Goal: Information Seeking & Learning: Learn about a topic

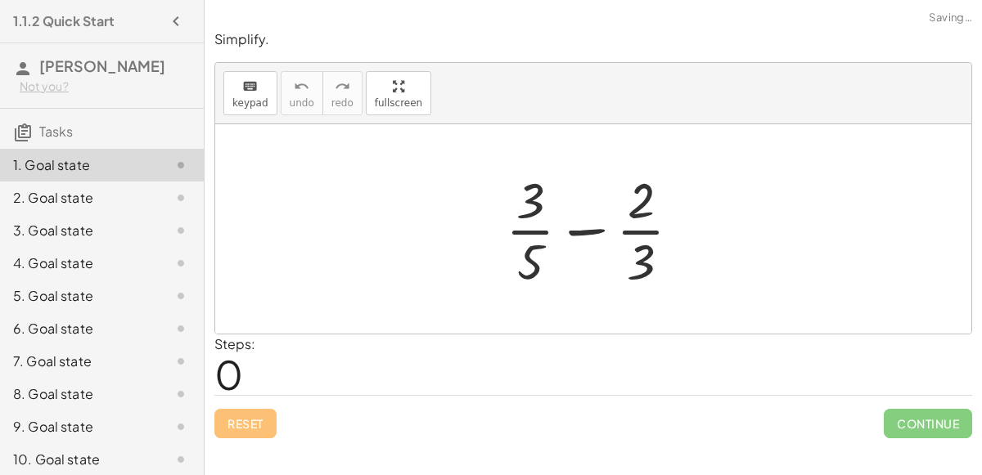
click at [534, 231] on div at bounding box center [599, 229] width 205 height 126
click at [643, 231] on div at bounding box center [599, 229] width 205 height 126
click at [594, 228] on div at bounding box center [599, 229] width 205 height 126
drag, startPoint x: 528, startPoint y: 194, endPoint x: 526, endPoint y: 268, distance: 74.5
click at [526, 268] on div at bounding box center [599, 229] width 205 height 126
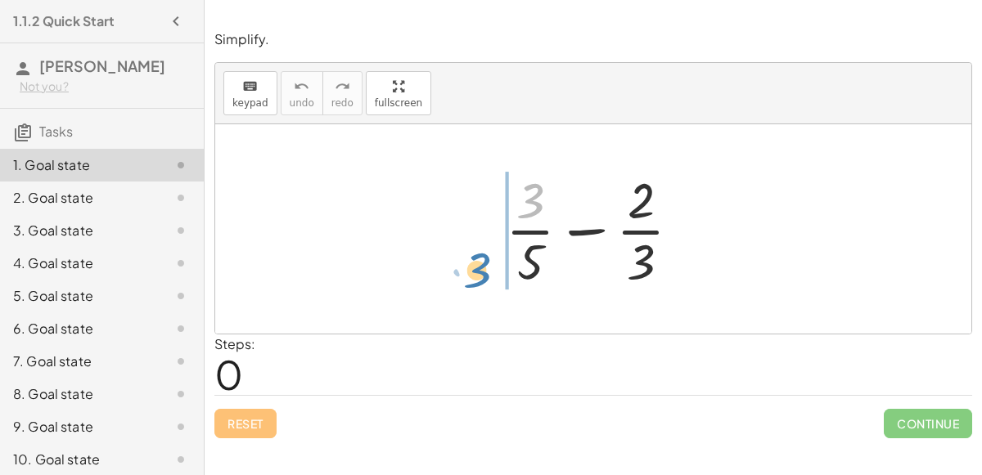
drag, startPoint x: 528, startPoint y: 205, endPoint x: 480, endPoint y: 273, distance: 83.5
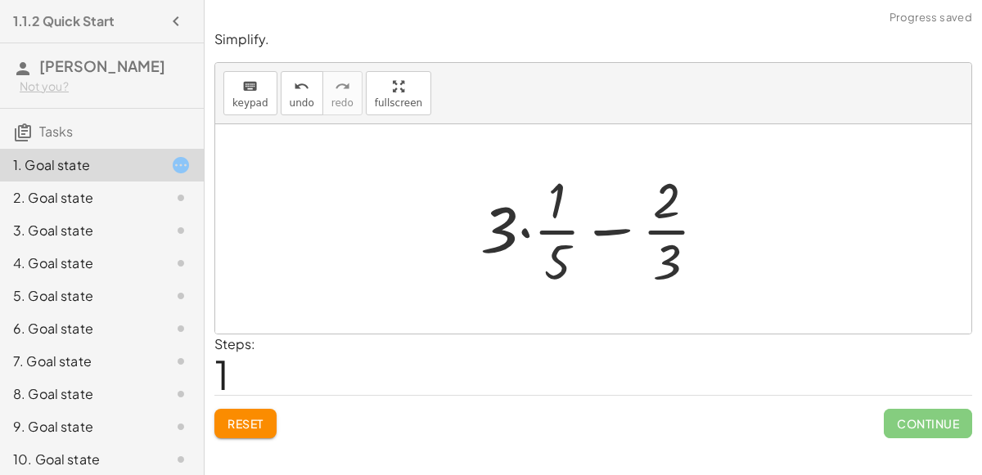
click at [523, 227] on div at bounding box center [600, 229] width 256 height 126
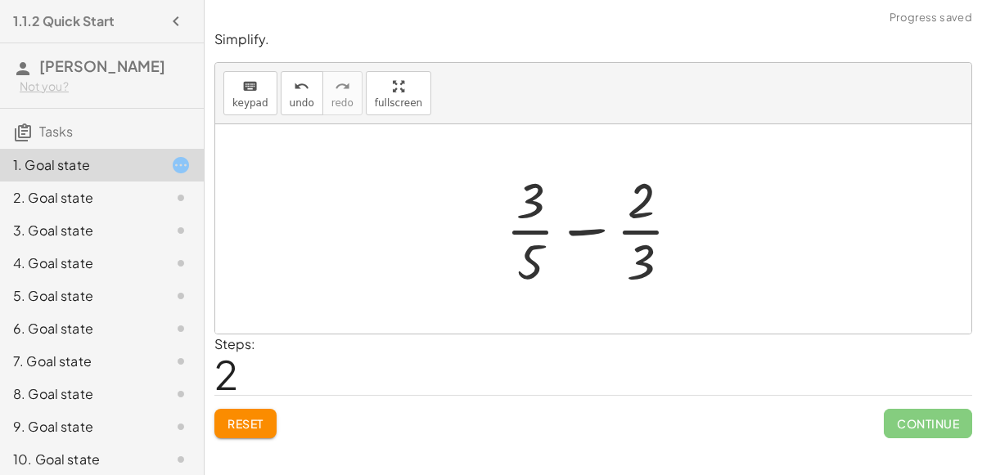
click at [512, 230] on div at bounding box center [599, 229] width 205 height 126
drag, startPoint x: 539, startPoint y: 255, endPoint x: 648, endPoint y: 249, distance: 108.9
click at [648, 249] on div at bounding box center [599, 229] width 205 height 126
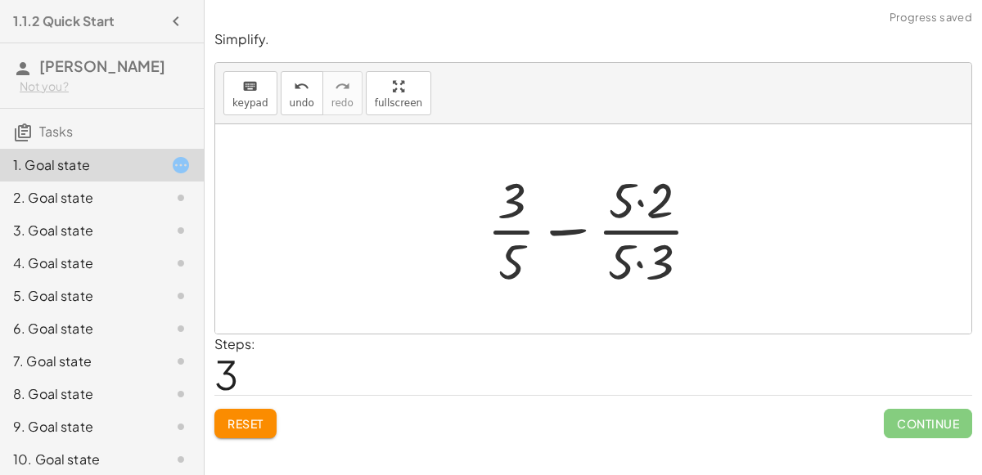
click at [640, 263] on div at bounding box center [600, 229] width 243 height 126
click at [638, 205] on div at bounding box center [599, 229] width 241 height 126
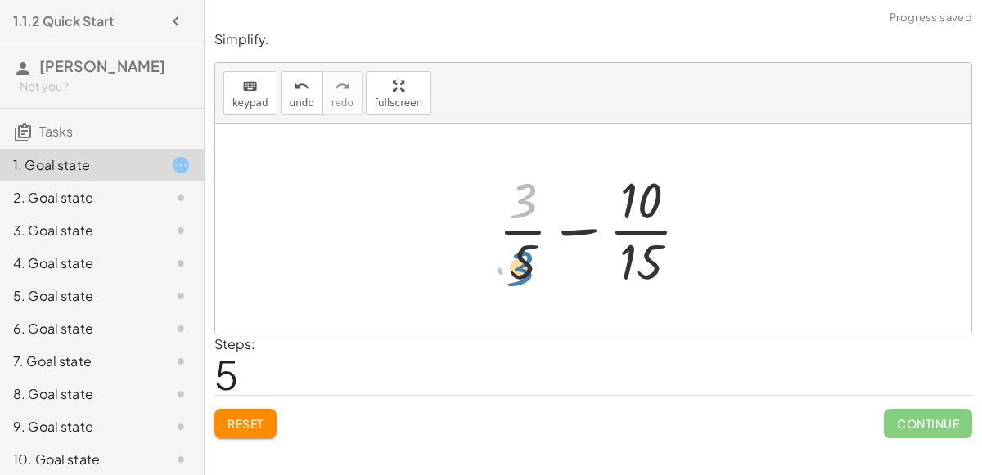
drag, startPoint x: 524, startPoint y: 196, endPoint x: 521, endPoint y: 263, distance: 66.3
click at [521, 263] on div at bounding box center [600, 229] width 220 height 126
click at [304, 94] on div "undo" at bounding box center [302, 86] width 25 height 20
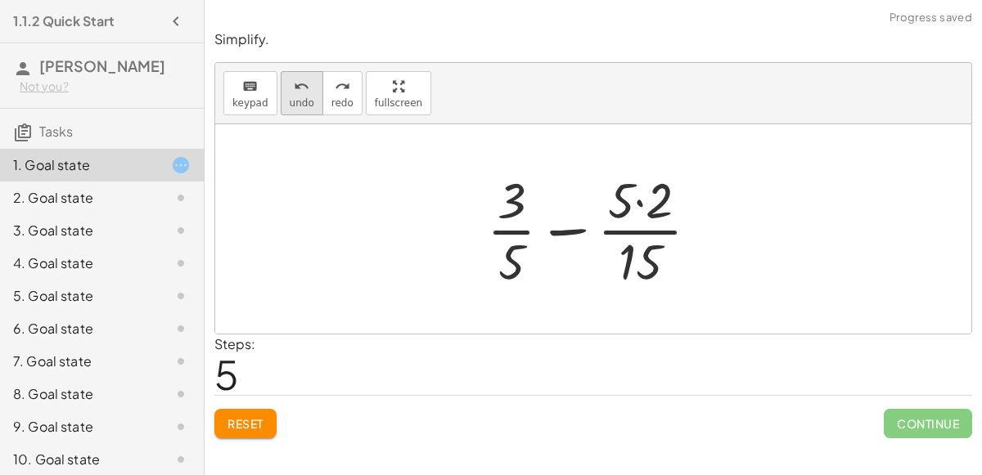
click at [294, 77] on icon "undo" at bounding box center [302, 87] width 16 height 20
drag, startPoint x: 654, startPoint y: 258, endPoint x: 523, endPoint y: 269, distance: 132.2
click at [523, 269] on div at bounding box center [600, 229] width 243 height 126
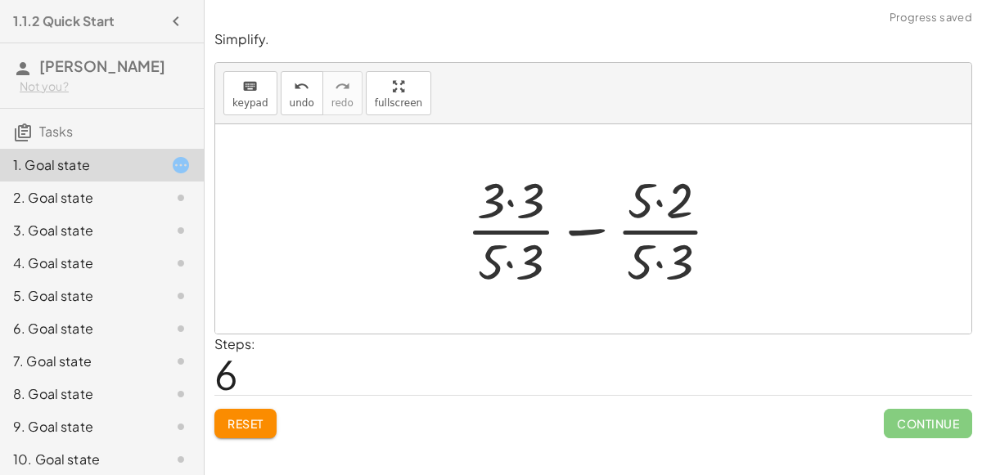
click at [653, 260] on div at bounding box center [599, 229] width 282 height 126
click at [660, 262] on div at bounding box center [599, 229] width 282 height 126
click at [506, 258] on div at bounding box center [599, 229] width 281 height 126
click at [511, 208] on div at bounding box center [599, 229] width 281 height 126
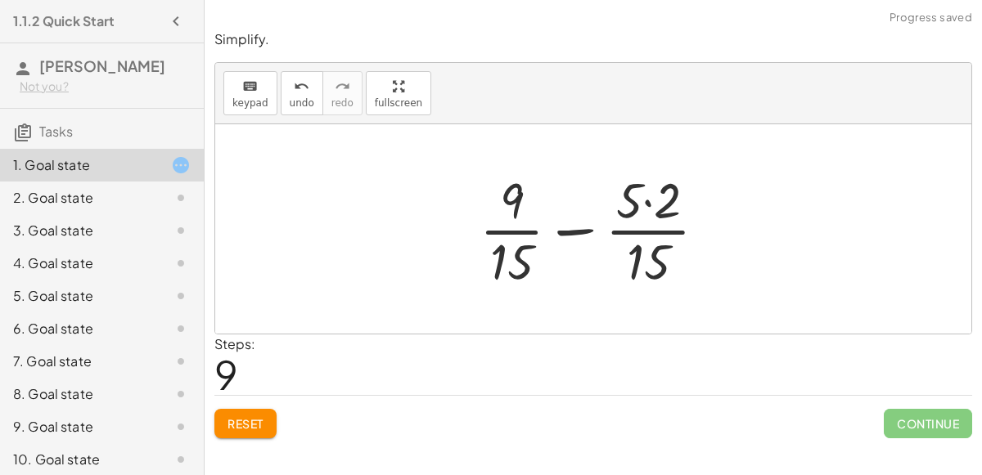
click at [645, 202] on div at bounding box center [599, 229] width 257 height 126
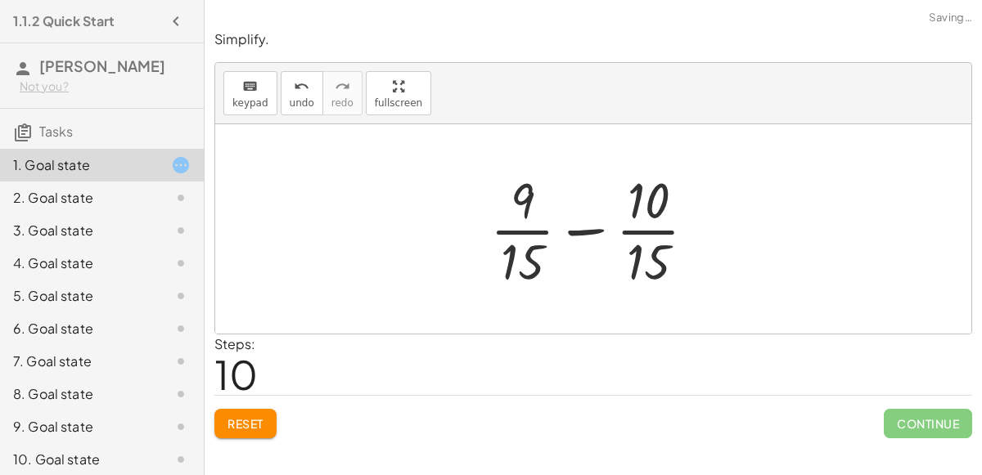
click at [593, 229] on div at bounding box center [600, 229] width 236 height 126
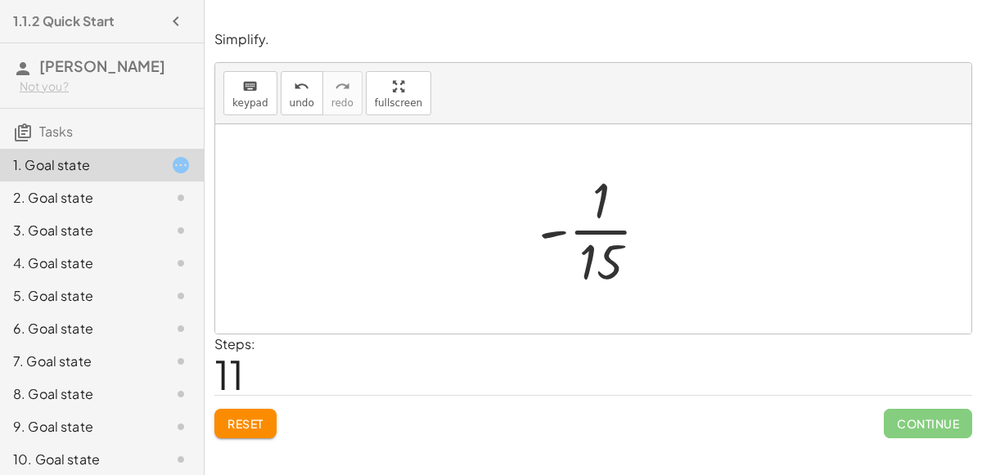
click at [562, 229] on div at bounding box center [600, 229] width 140 height 126
click at [588, 226] on div at bounding box center [600, 229] width 140 height 126
click at [589, 233] on div at bounding box center [600, 229] width 140 height 126
click at [589, 232] on div at bounding box center [600, 229] width 140 height 126
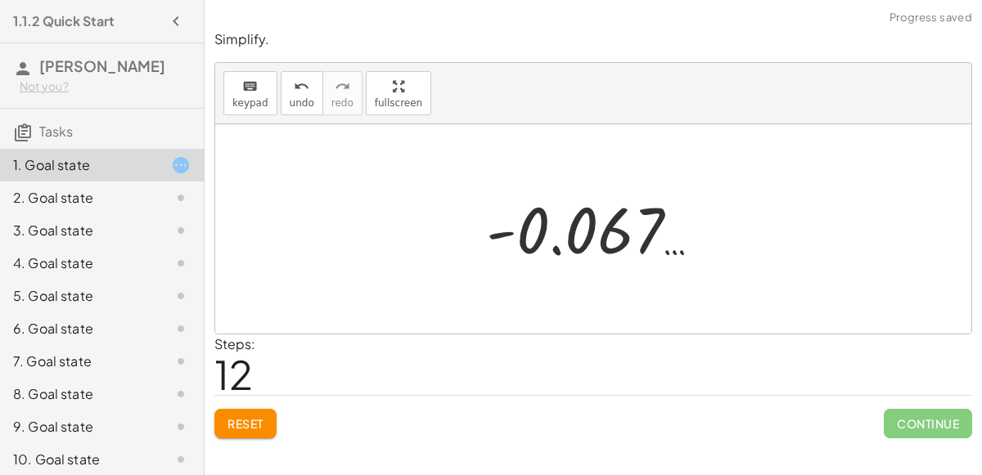
click at [587, 241] on div at bounding box center [600, 229] width 245 height 81
click at [495, 235] on div at bounding box center [600, 229] width 245 height 81
click at [556, 245] on div at bounding box center [600, 229] width 245 height 81
click at [294, 83] on icon "undo" at bounding box center [302, 87] width 16 height 20
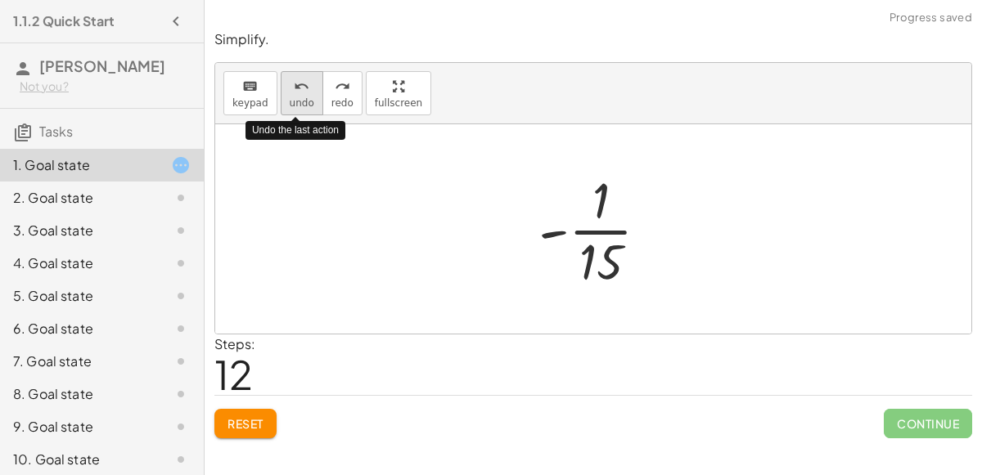
click at [294, 84] on icon "undo" at bounding box center [302, 87] width 16 height 20
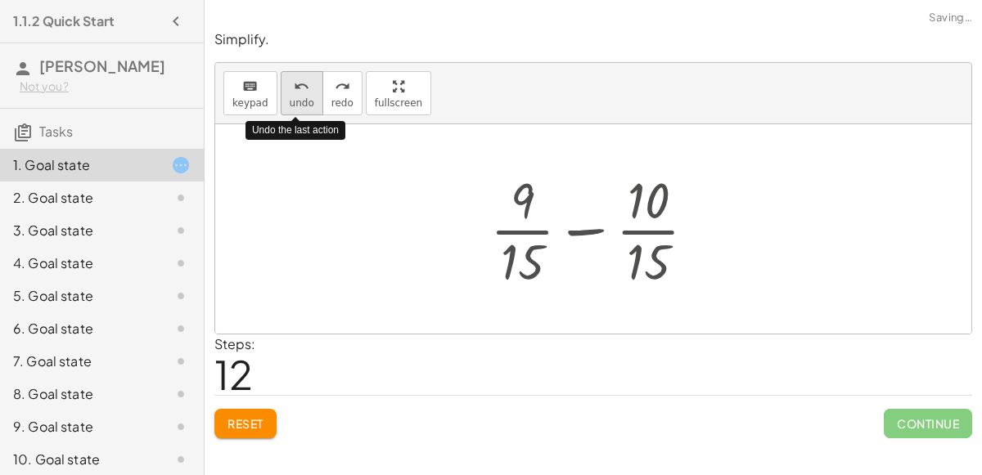
click at [294, 84] on icon "undo" at bounding box center [302, 87] width 16 height 20
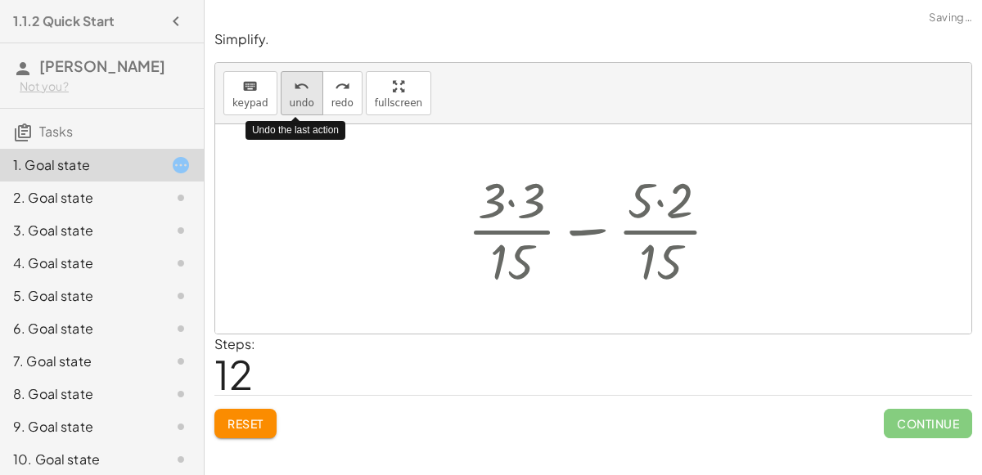
click at [294, 84] on icon "undo" at bounding box center [302, 87] width 16 height 20
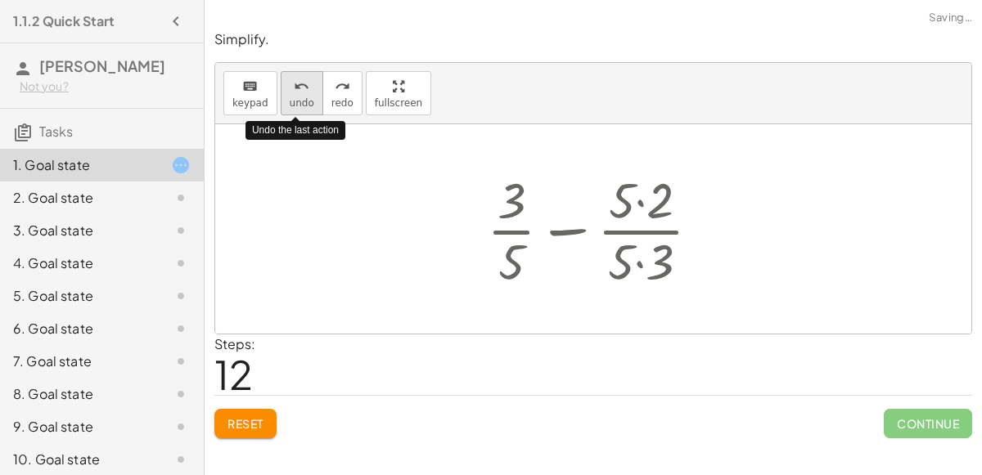
click at [294, 84] on icon "undo" at bounding box center [302, 87] width 16 height 20
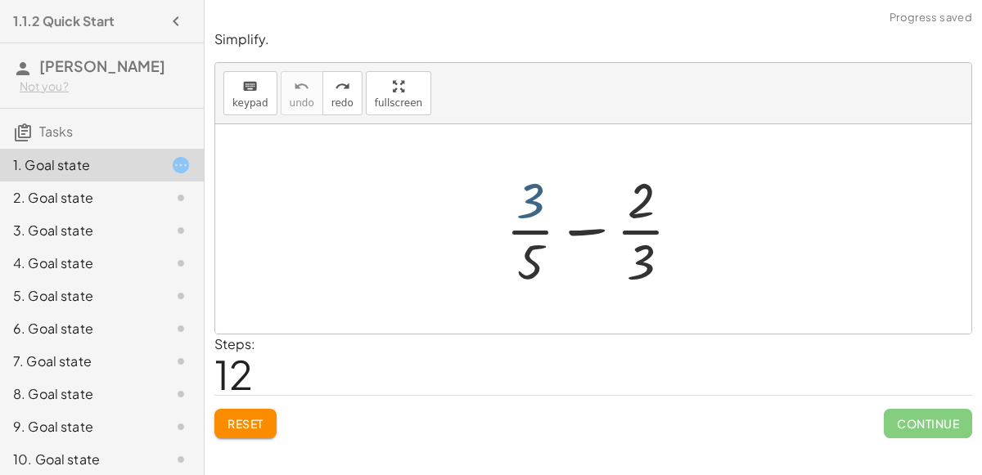
click at [531, 195] on div at bounding box center [599, 229] width 205 height 126
drag, startPoint x: 630, startPoint y: 205, endPoint x: 591, endPoint y: 236, distance: 50.1
click at [591, 236] on div at bounding box center [599, 229] width 205 height 126
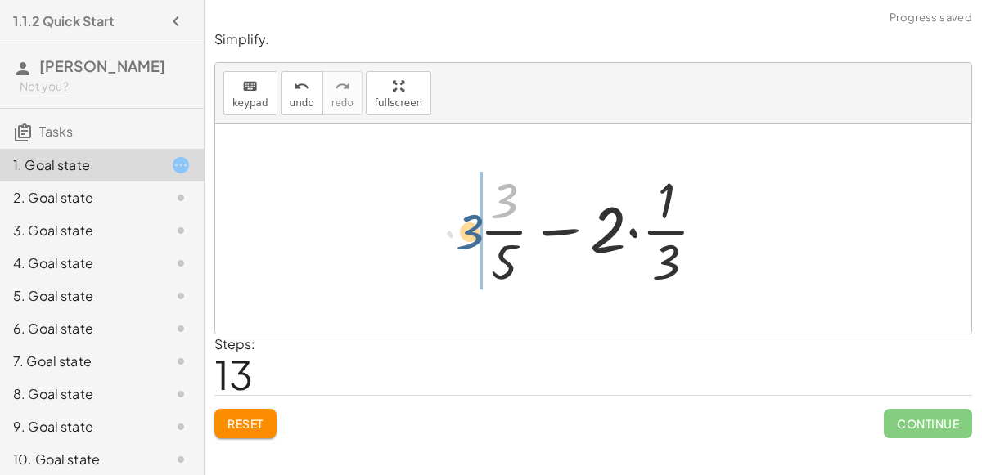
drag, startPoint x: 504, startPoint y: 205, endPoint x: 466, endPoint y: 237, distance: 49.3
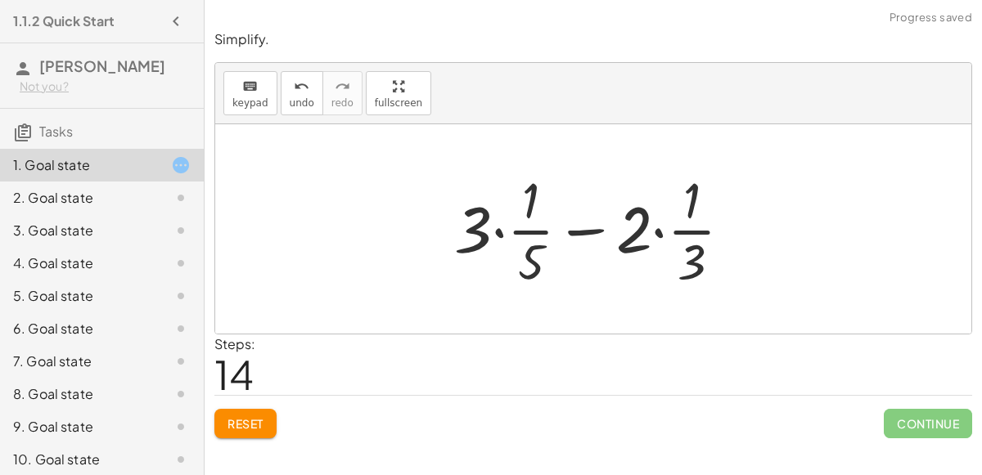
click at [576, 228] on div at bounding box center [600, 229] width 308 height 126
click at [690, 211] on div at bounding box center [600, 229] width 308 height 126
click at [694, 231] on div at bounding box center [600, 229] width 308 height 126
click at [255, 413] on button "Reset" at bounding box center [245, 423] width 62 height 29
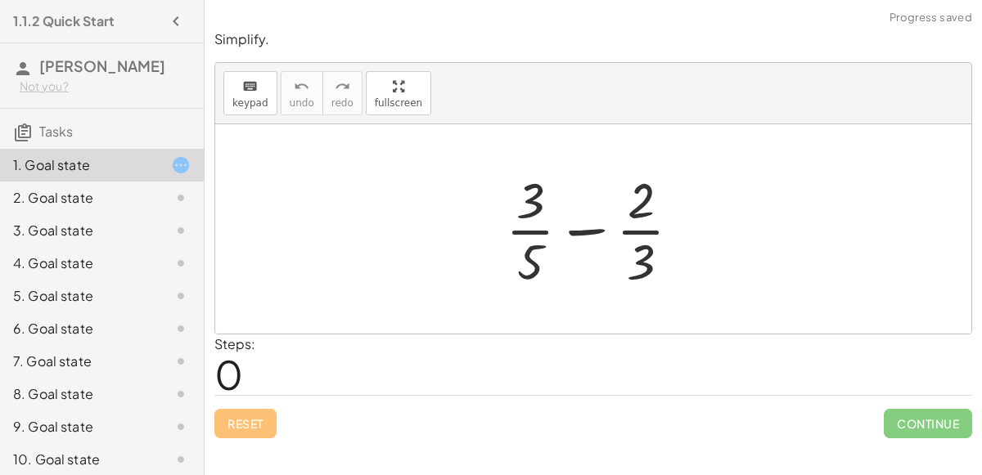
click at [537, 195] on div at bounding box center [599, 229] width 205 height 126
click at [533, 263] on div at bounding box center [599, 229] width 205 height 126
drag, startPoint x: 533, startPoint y: 263, endPoint x: 487, endPoint y: 188, distance: 87.4
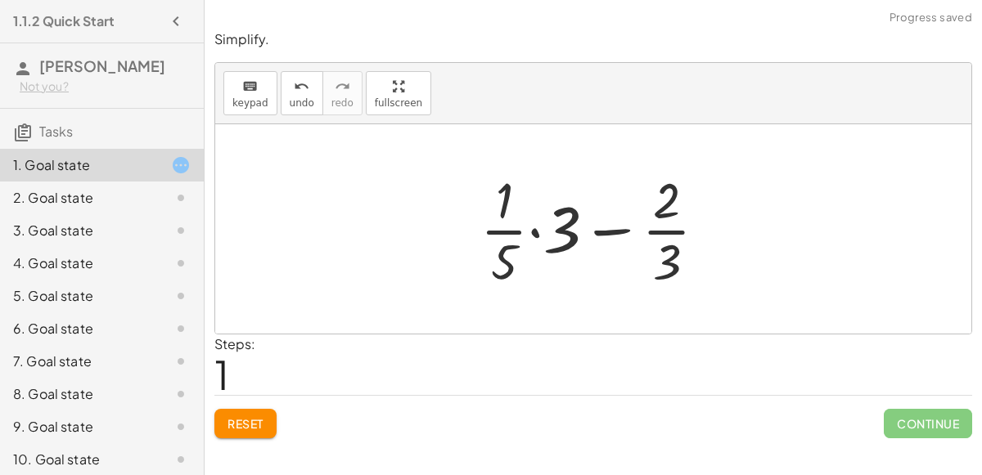
click at [607, 229] on div at bounding box center [600, 229] width 256 height 126
click at [555, 225] on div at bounding box center [600, 229] width 256 height 126
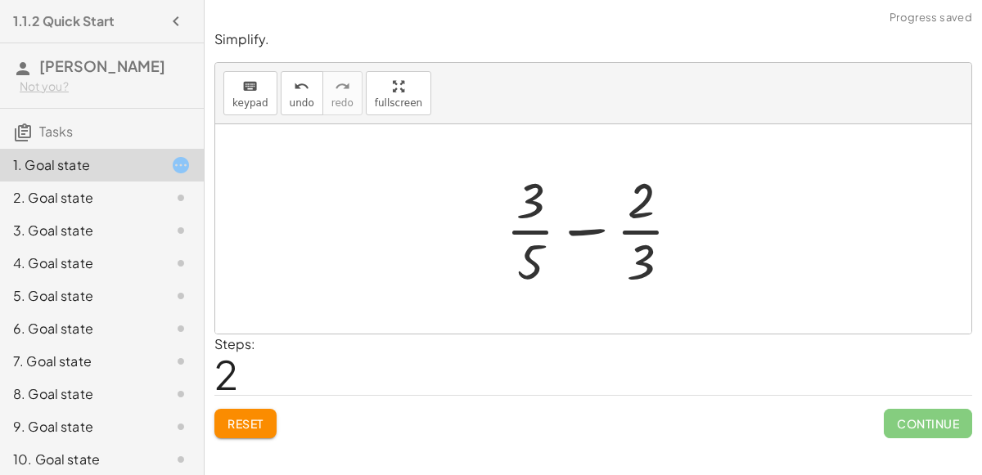
click at [536, 227] on div at bounding box center [599, 229] width 205 height 126
click at [536, 231] on div at bounding box center [599, 229] width 205 height 126
click at [628, 231] on div at bounding box center [599, 229] width 205 height 126
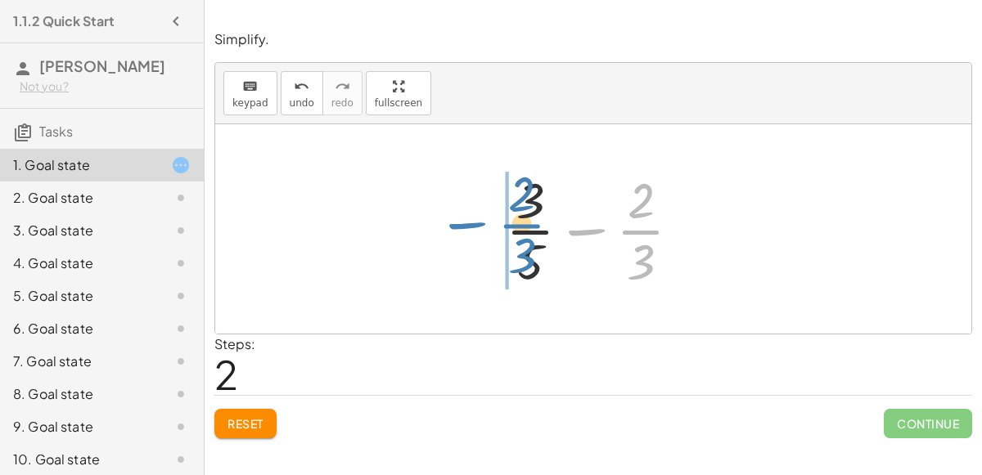
drag, startPoint x: 628, startPoint y: 231, endPoint x: 498, endPoint y: 230, distance: 130.1
click at [498, 230] on div at bounding box center [599, 229] width 205 height 126
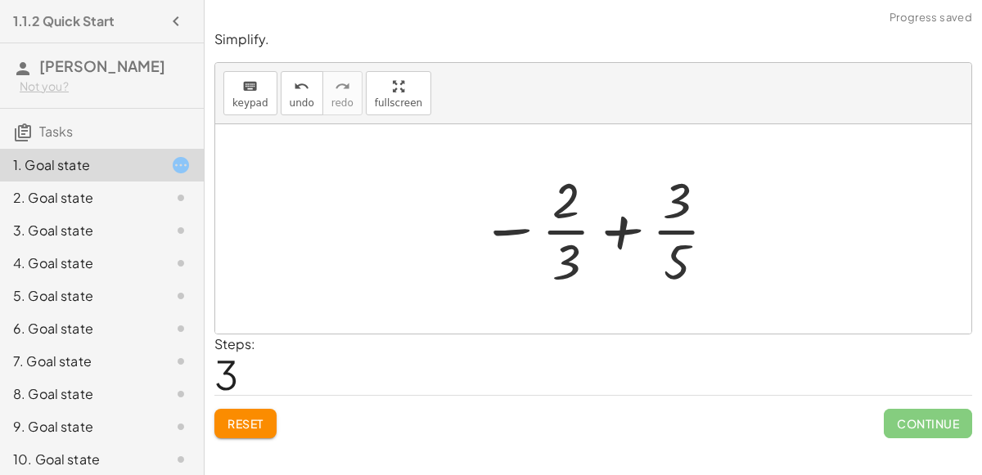
click at [614, 236] on div at bounding box center [599, 229] width 255 height 126
click at [559, 260] on div at bounding box center [599, 229] width 255 height 126
drag, startPoint x: 681, startPoint y: 264, endPoint x: 575, endPoint y: 263, distance: 106.3
click at [575, 263] on div at bounding box center [599, 229] width 255 height 126
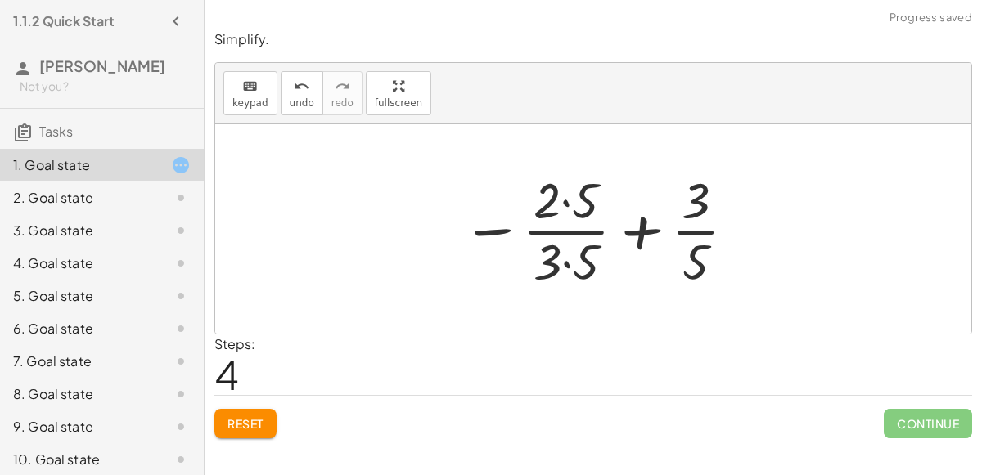
click at [571, 261] on div at bounding box center [599, 229] width 293 height 126
click at [294, 86] on icon "undo" at bounding box center [302, 87] width 16 height 20
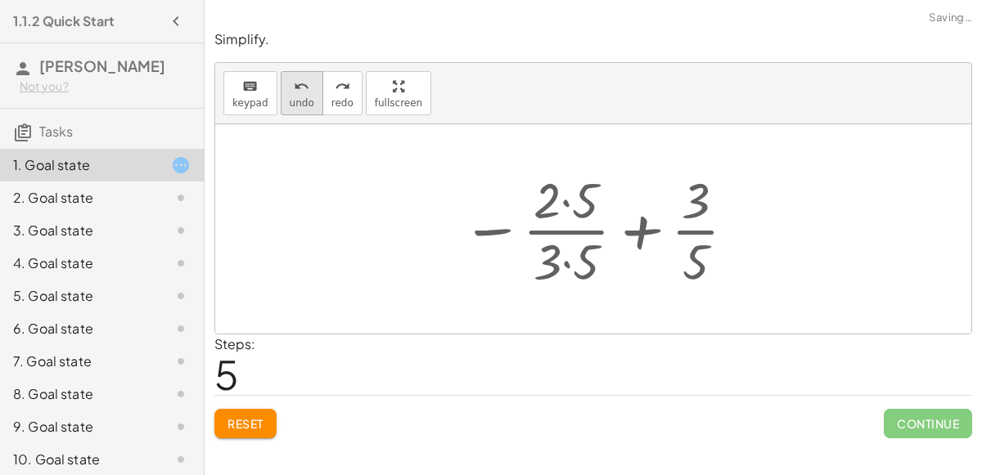
click at [294, 86] on icon "undo" at bounding box center [302, 87] width 16 height 20
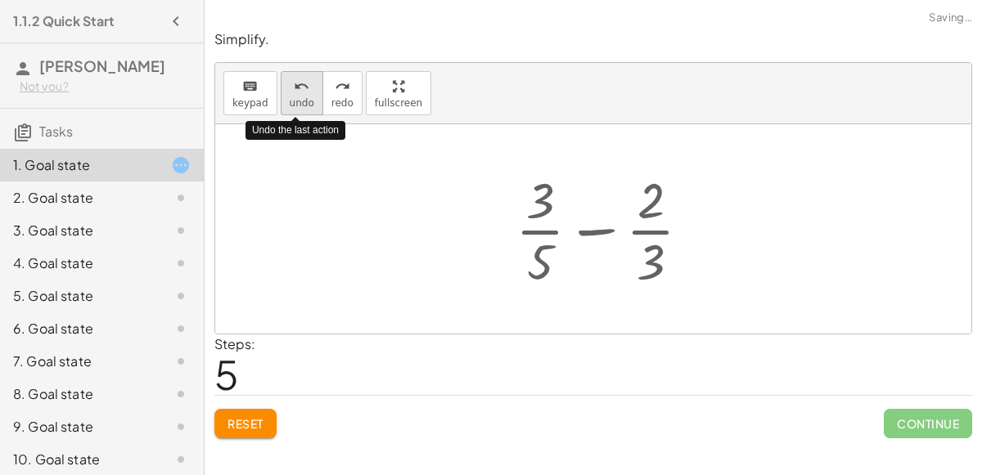
click at [294, 86] on icon "undo" at bounding box center [302, 87] width 16 height 20
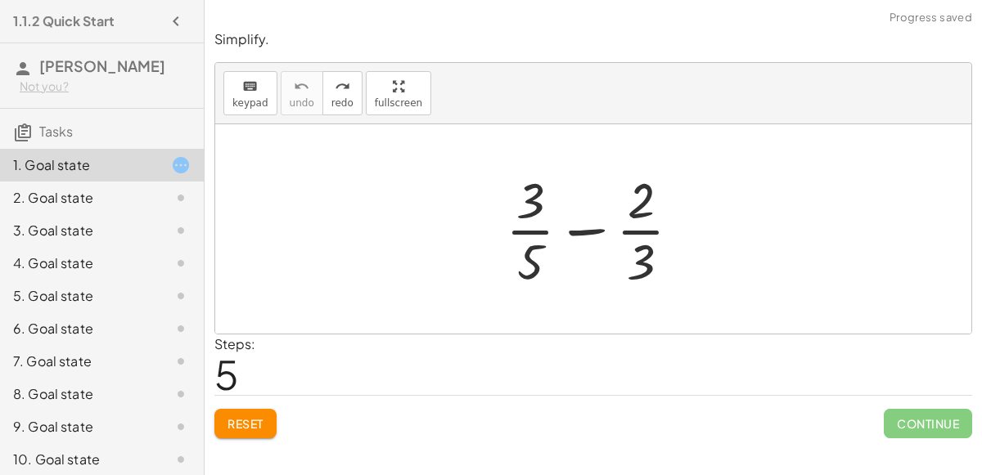
click at [580, 229] on div at bounding box center [599, 229] width 205 height 126
click at [644, 233] on div at bounding box center [599, 229] width 205 height 126
click at [643, 233] on div at bounding box center [599, 229] width 205 height 126
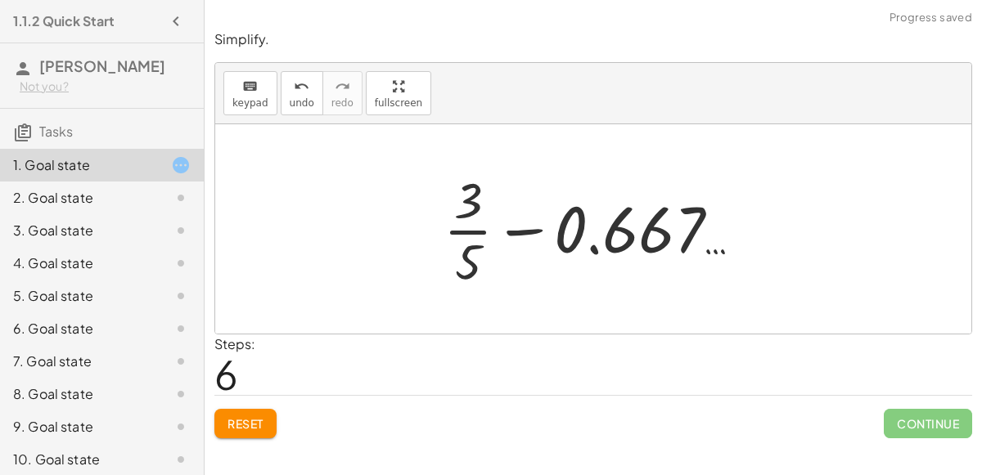
click at [461, 236] on div at bounding box center [599, 229] width 328 height 126
click at [460, 228] on div at bounding box center [599, 229] width 328 height 126
click at [460, 228] on div at bounding box center [600, 229] width 364 height 84
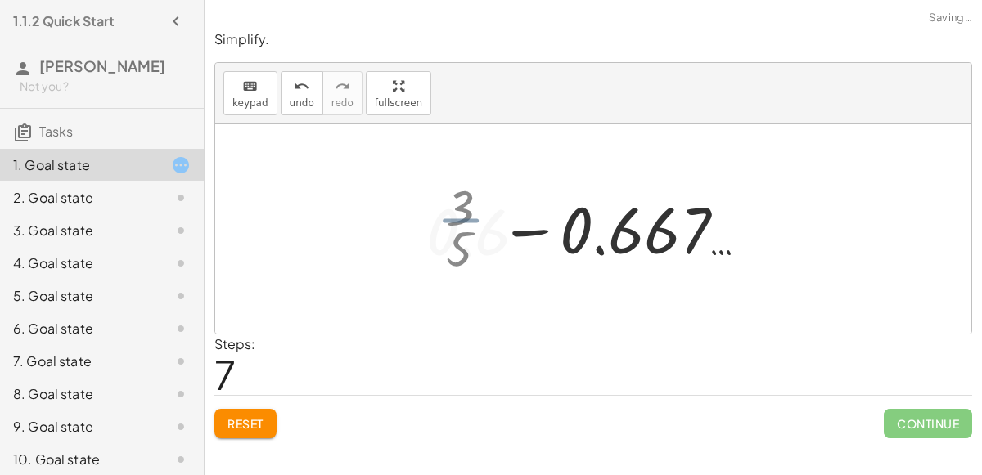
click at [460, 228] on div at bounding box center [600, 229] width 364 height 84
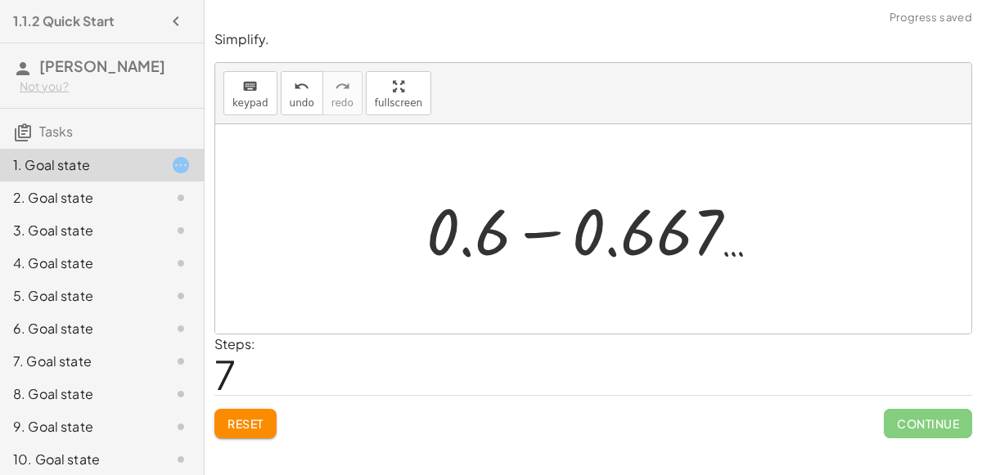
click at [528, 232] on div at bounding box center [600, 229] width 364 height 84
click at [528, 232] on div at bounding box center [600, 229] width 245 height 81
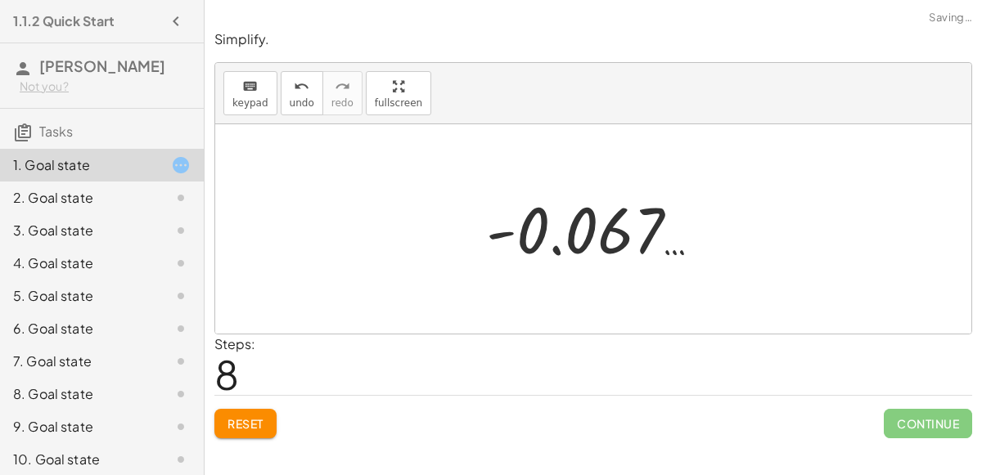
click at [556, 241] on div at bounding box center [600, 229] width 245 height 81
click at [676, 245] on div at bounding box center [600, 229] width 245 height 81
click at [292, 73] on button "undo undo" at bounding box center [302, 93] width 43 height 44
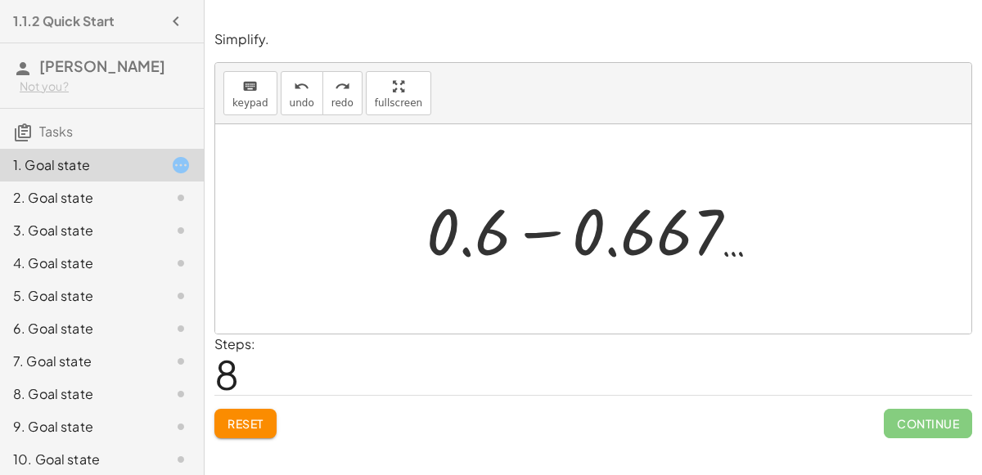
click at [240, 421] on span "Reset" at bounding box center [245, 423] width 36 height 15
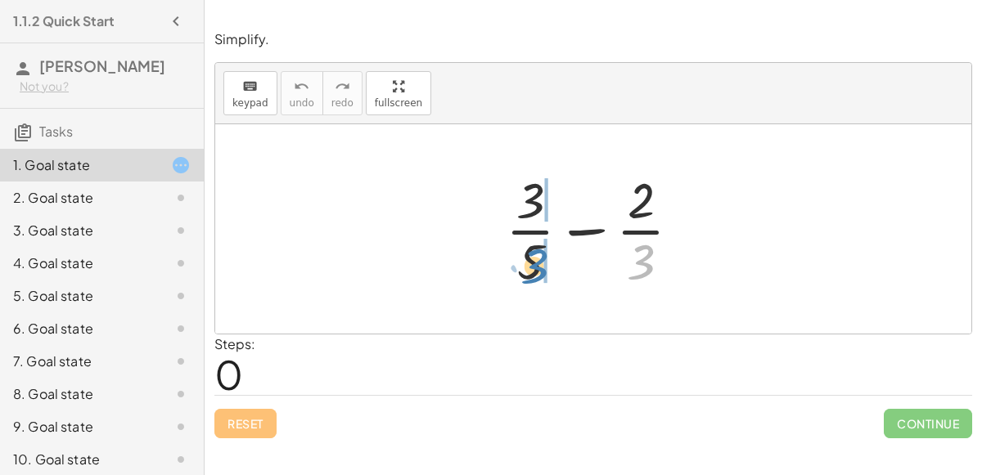
drag, startPoint x: 637, startPoint y: 258, endPoint x: 531, endPoint y: 260, distance: 106.4
click at [531, 260] on div at bounding box center [599, 229] width 205 height 126
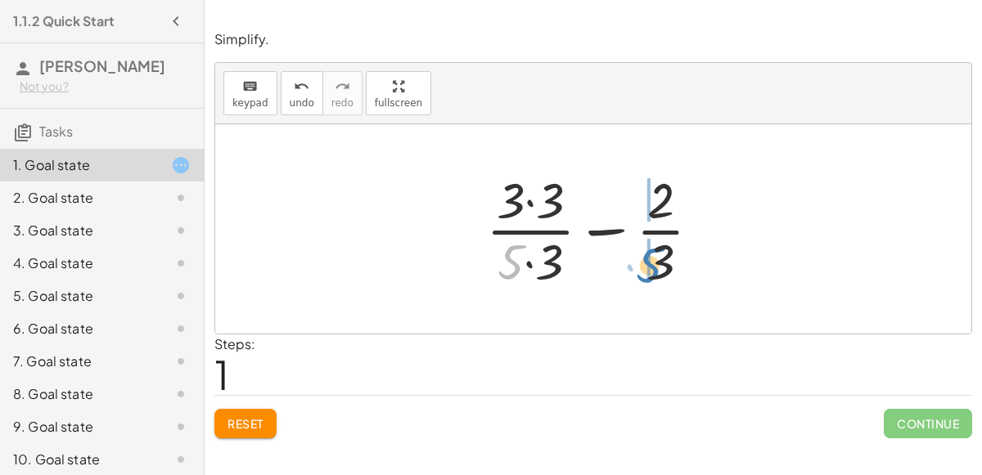
drag, startPoint x: 510, startPoint y: 261, endPoint x: 650, endPoint y: 264, distance: 139.9
click at [650, 264] on div at bounding box center [600, 229] width 245 height 126
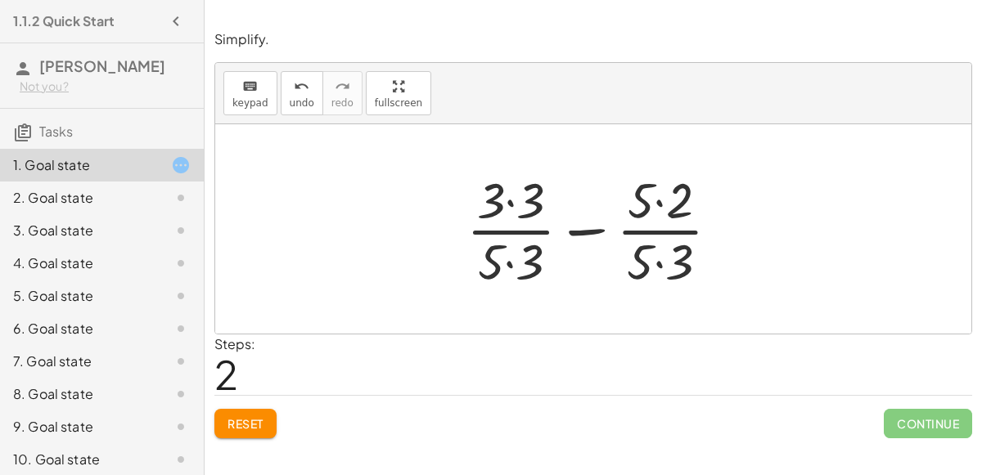
click at [510, 260] on div at bounding box center [599, 229] width 282 height 126
click at [659, 258] on div at bounding box center [599, 229] width 282 height 126
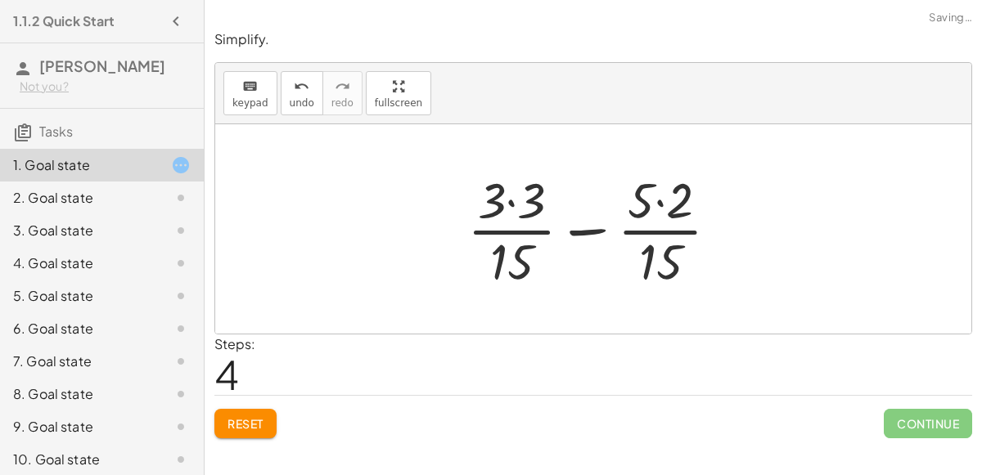
click at [658, 203] on div at bounding box center [599, 229] width 281 height 126
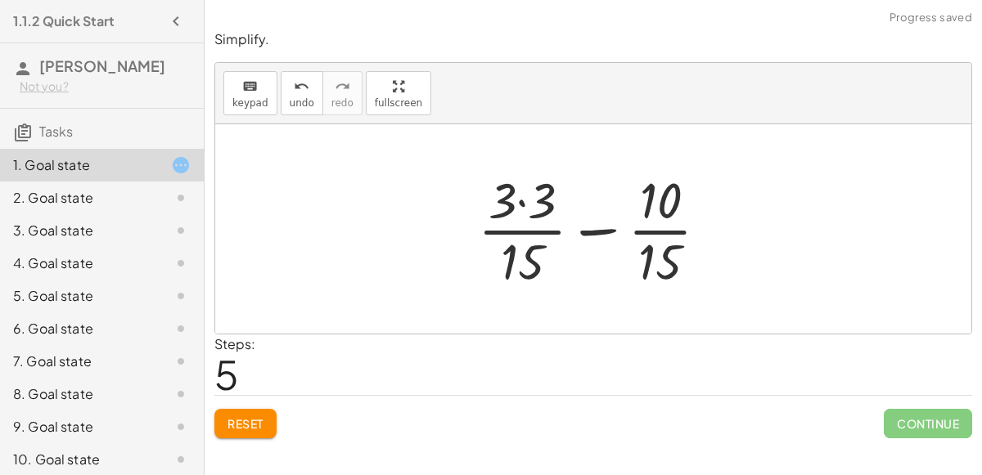
click at [522, 200] on div at bounding box center [599, 229] width 259 height 126
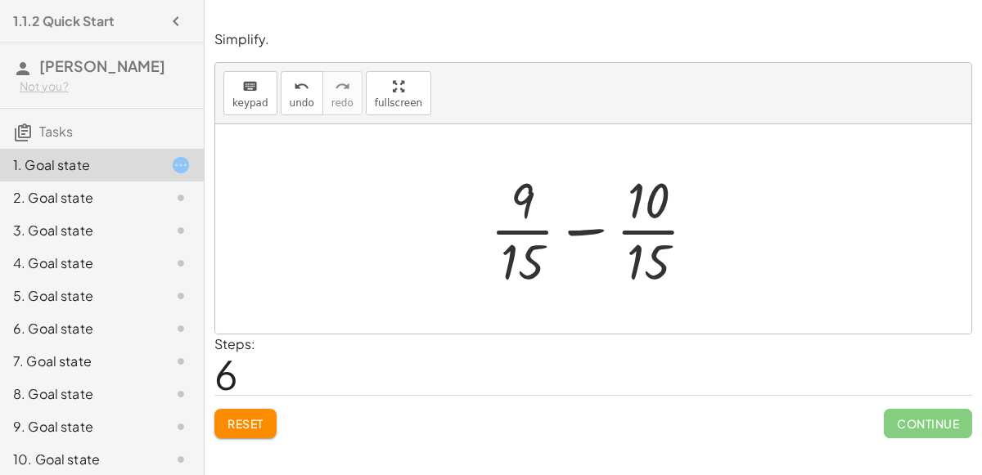
click at [590, 231] on div at bounding box center [600, 229] width 236 height 126
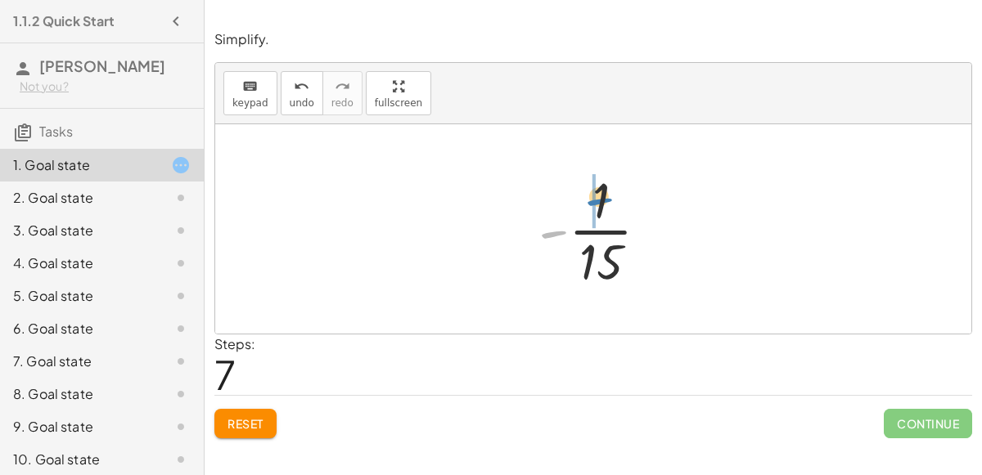
drag, startPoint x: 555, startPoint y: 227, endPoint x: 600, endPoint y: 194, distance: 56.3
click at [600, 194] on div at bounding box center [600, 229] width 140 height 126
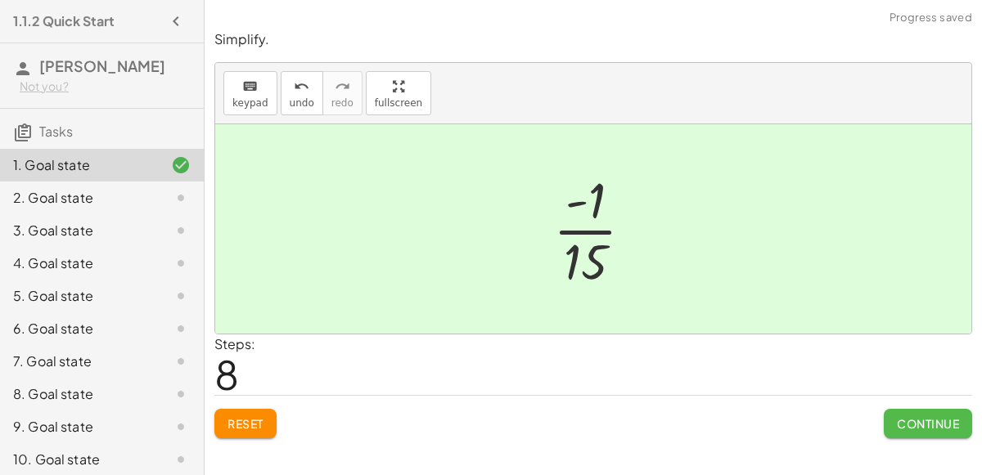
click at [906, 426] on span "Continue" at bounding box center [928, 423] width 62 height 15
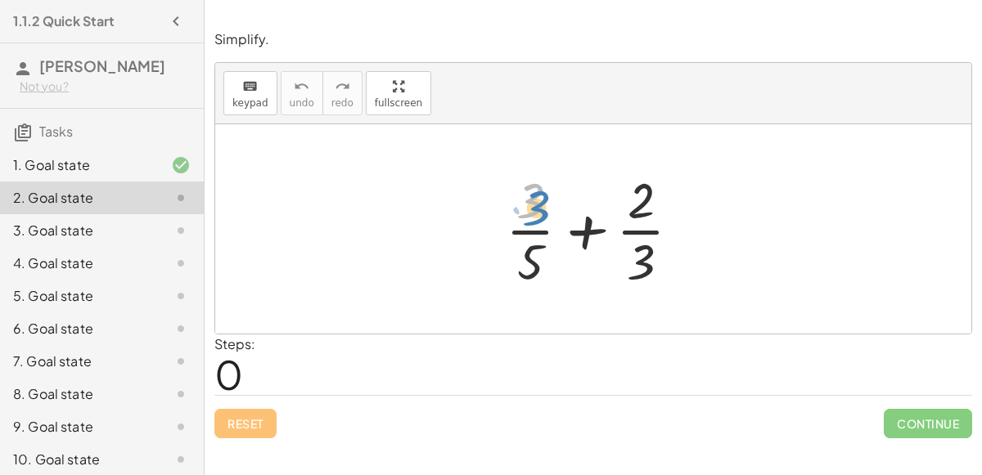
click at [526, 193] on div at bounding box center [599, 229] width 205 height 126
drag, startPoint x: 639, startPoint y: 263, endPoint x: 547, endPoint y: 265, distance: 91.7
click at [547, 265] on div at bounding box center [599, 229] width 205 height 126
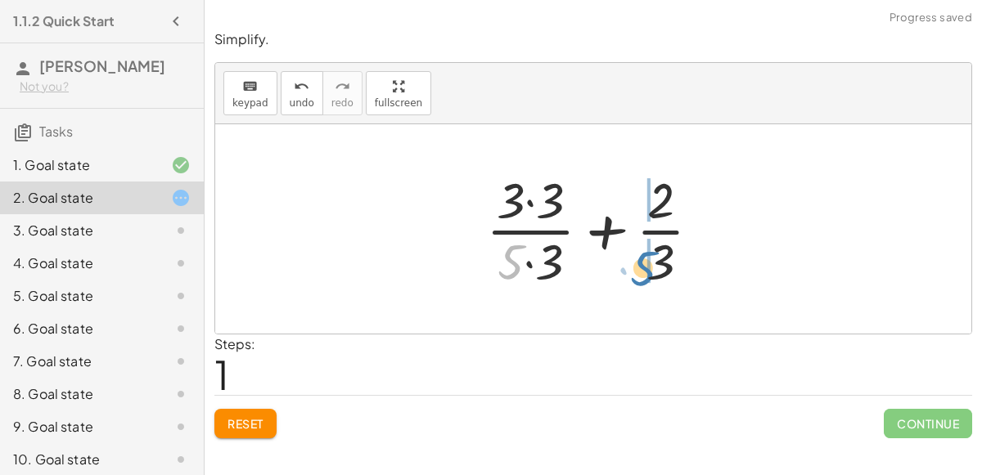
drag, startPoint x: 515, startPoint y: 261, endPoint x: 647, endPoint y: 267, distance: 132.6
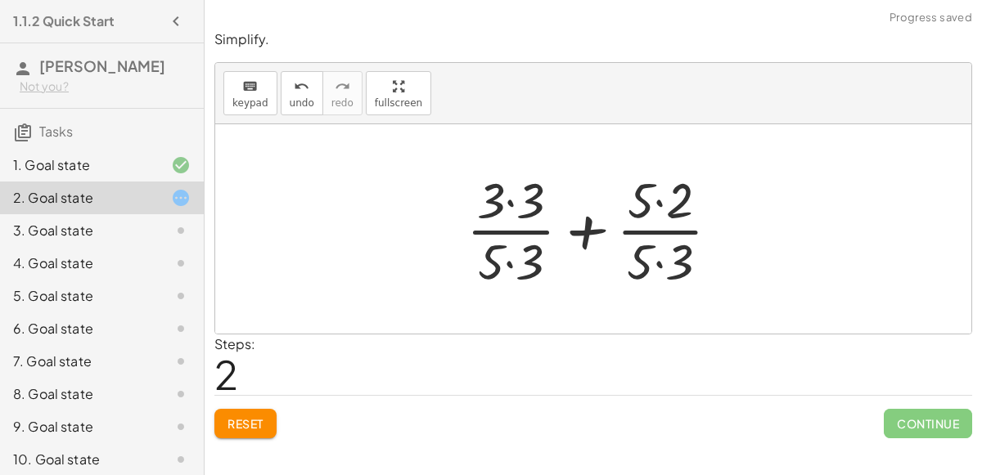
click at [659, 261] on div at bounding box center [599, 229] width 282 height 126
click at [509, 259] on div at bounding box center [599, 229] width 281 height 126
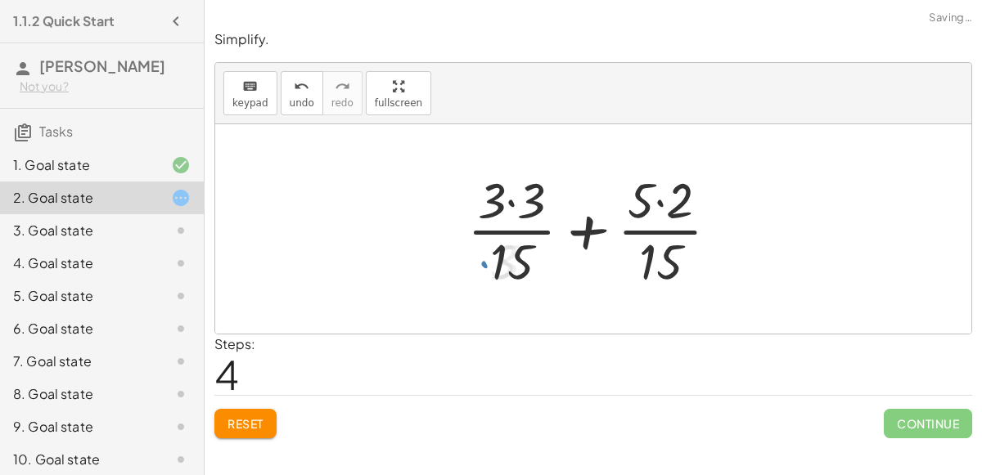
click at [515, 201] on div at bounding box center [599, 229] width 281 height 126
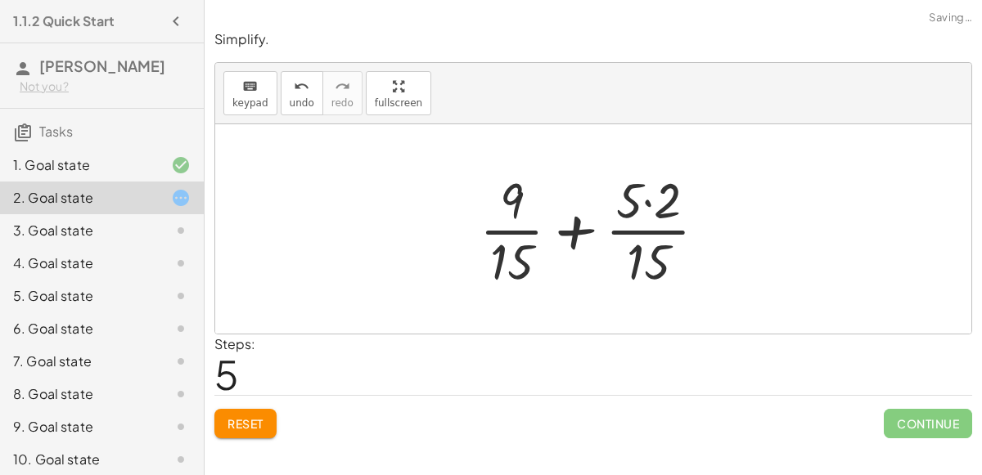
click at [648, 200] on div at bounding box center [599, 229] width 257 height 126
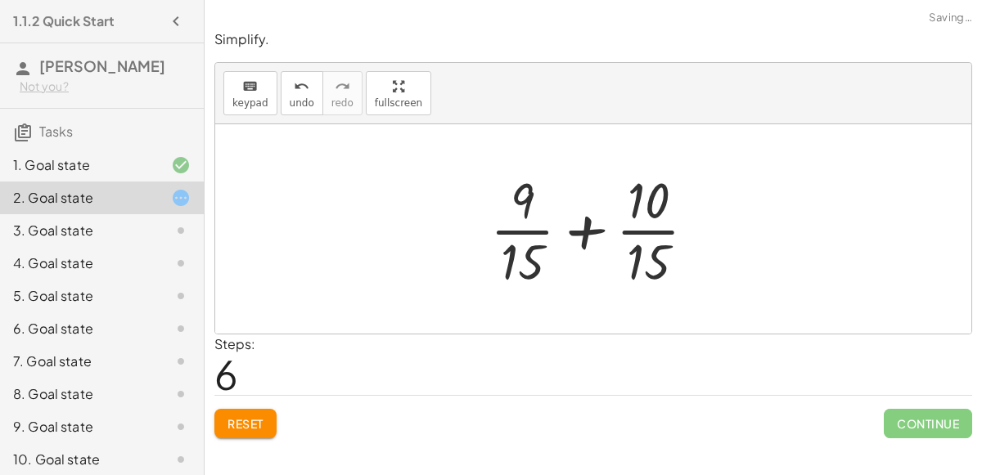
click at [580, 230] on div at bounding box center [600, 229] width 236 height 126
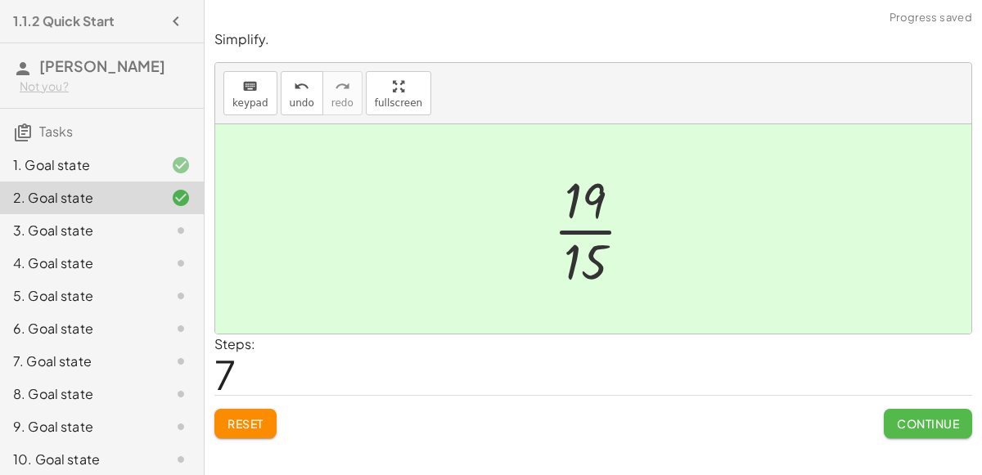
click at [892, 428] on button "Continue" at bounding box center [927, 423] width 88 height 29
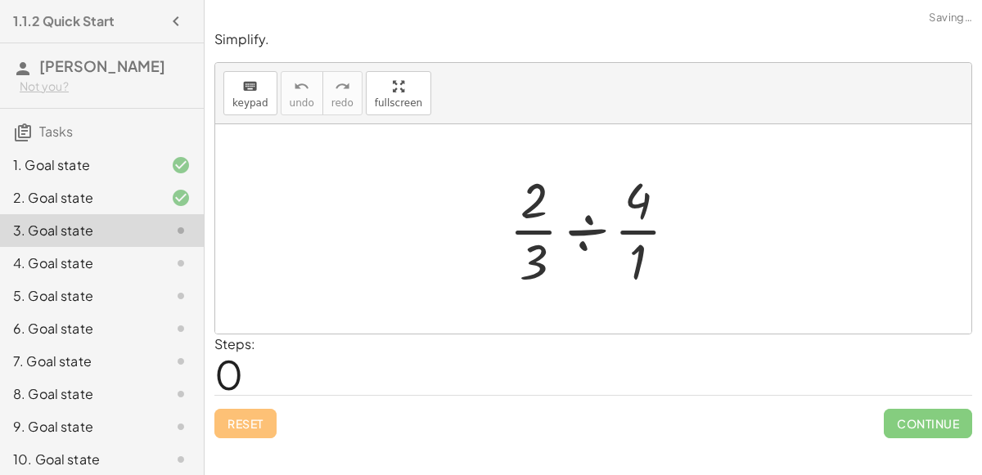
click at [578, 227] on div at bounding box center [600, 229] width 198 height 126
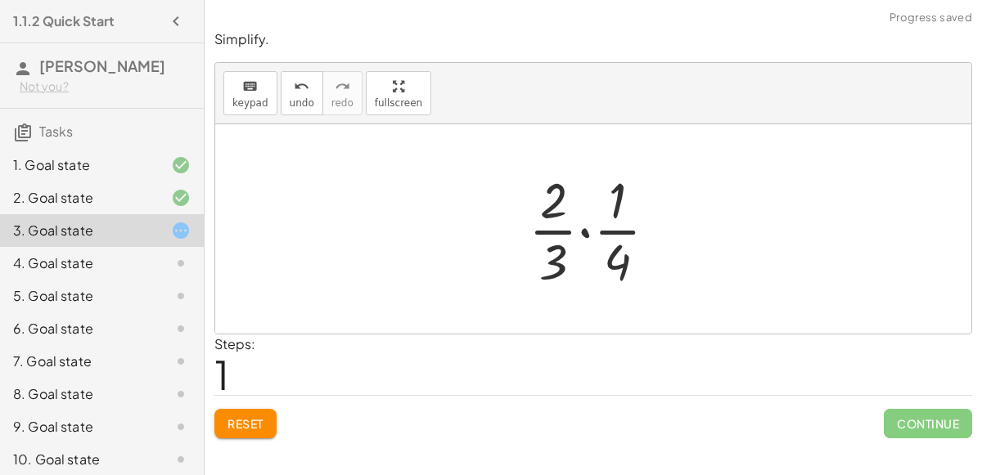
click at [578, 227] on div at bounding box center [599, 229] width 158 height 126
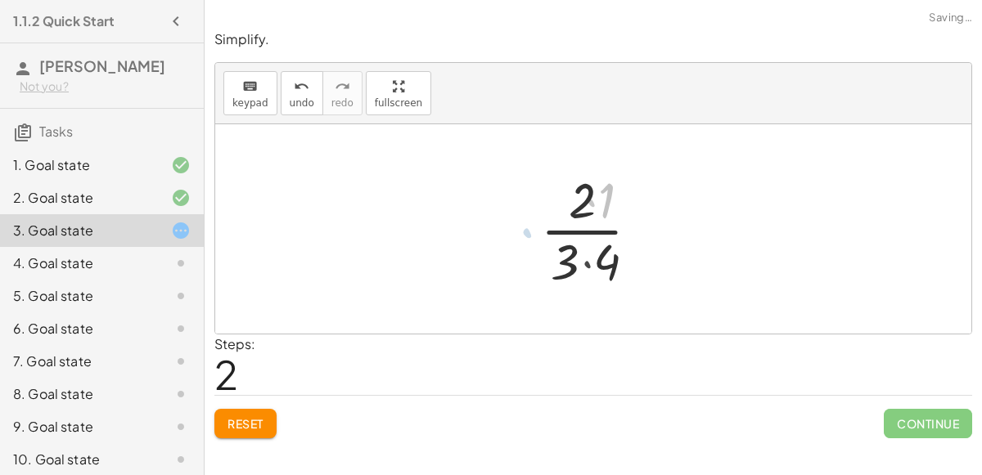
click at [583, 228] on div at bounding box center [599, 229] width 133 height 126
click at [585, 263] on div at bounding box center [599, 229] width 133 height 126
click at [563, 226] on div at bounding box center [600, 229] width 110 height 126
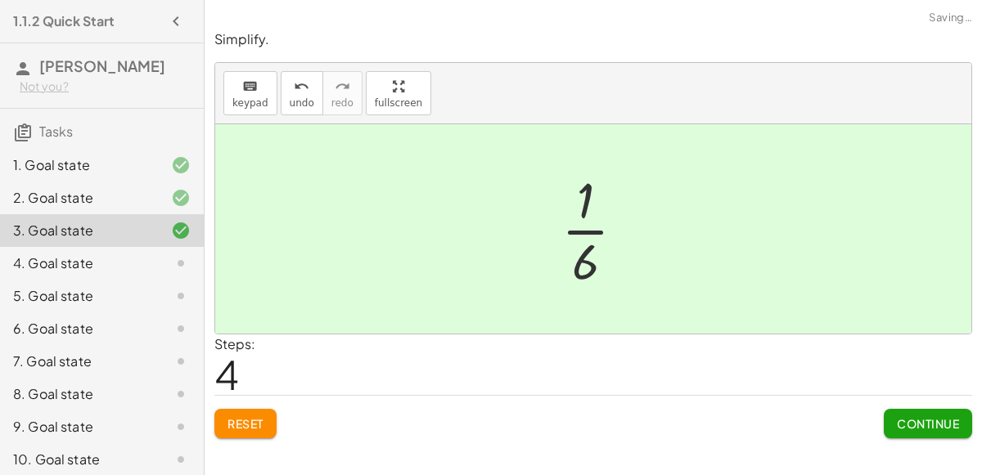
click at [917, 429] on button "Continue" at bounding box center [927, 423] width 88 height 29
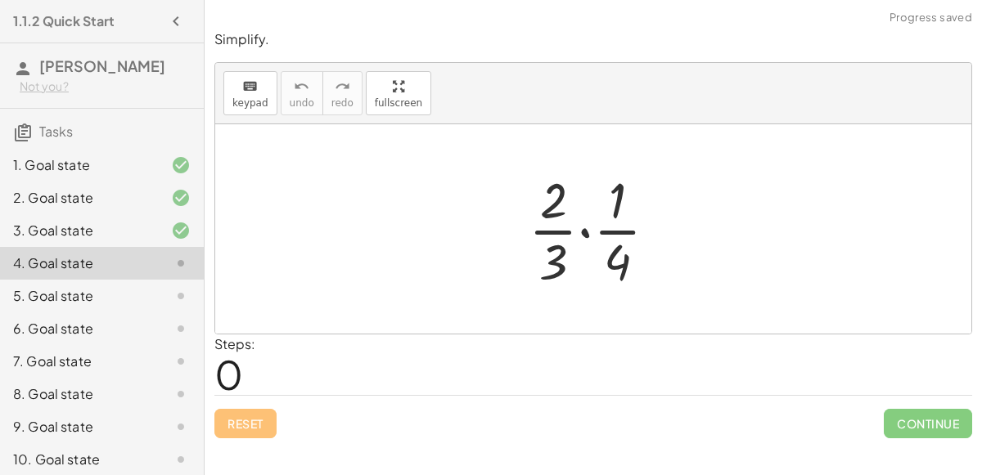
click at [579, 234] on div at bounding box center [599, 229] width 158 height 126
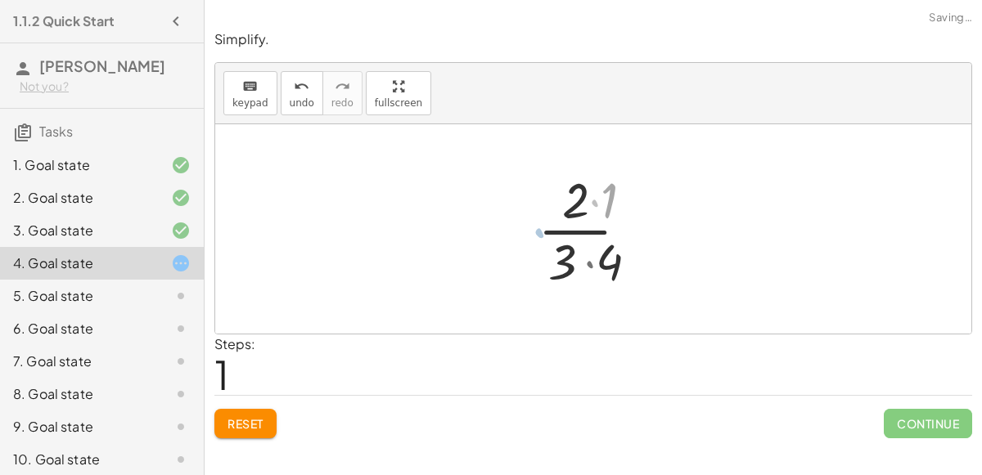
click at [579, 231] on div at bounding box center [599, 229] width 133 height 126
click at [592, 262] on div at bounding box center [599, 229] width 133 height 126
click at [591, 262] on div at bounding box center [600, 229] width 110 height 126
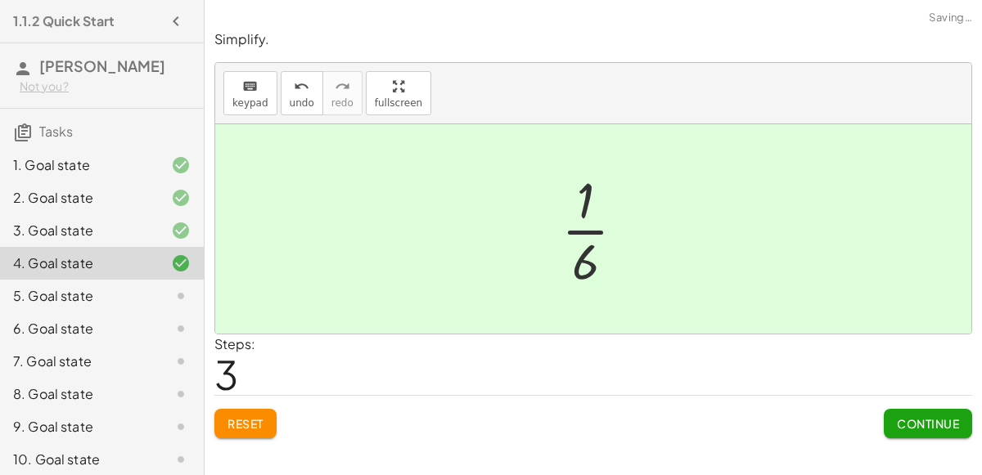
click at [955, 435] on button "Continue" at bounding box center [927, 423] width 88 height 29
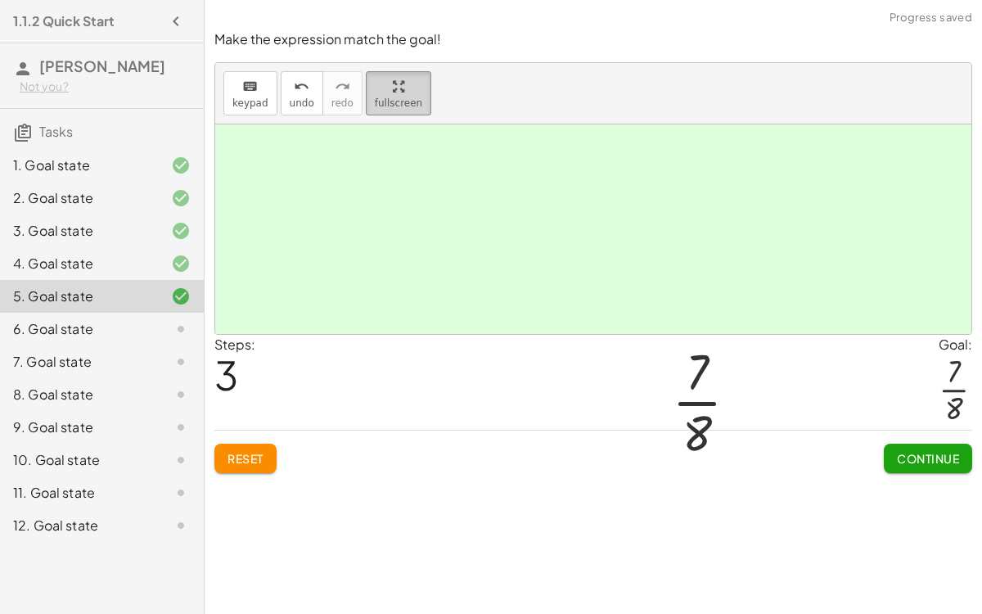
click at [161, 0] on html "1.1.2 Quick Start [PERSON_NAME] Not you? Tasks 1. Goal state 2. Goal state 3. G…" at bounding box center [491, 307] width 982 height 614
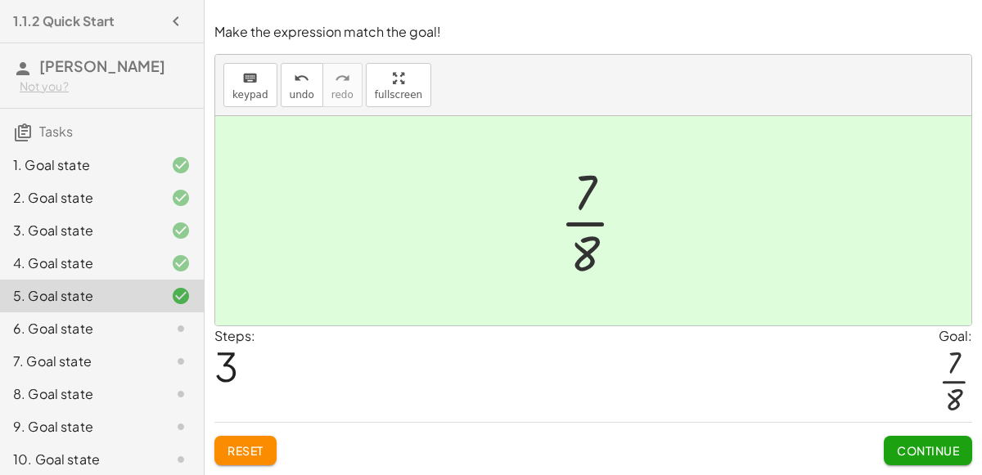
click at [919, 449] on span "Continue" at bounding box center [928, 450] width 62 height 15
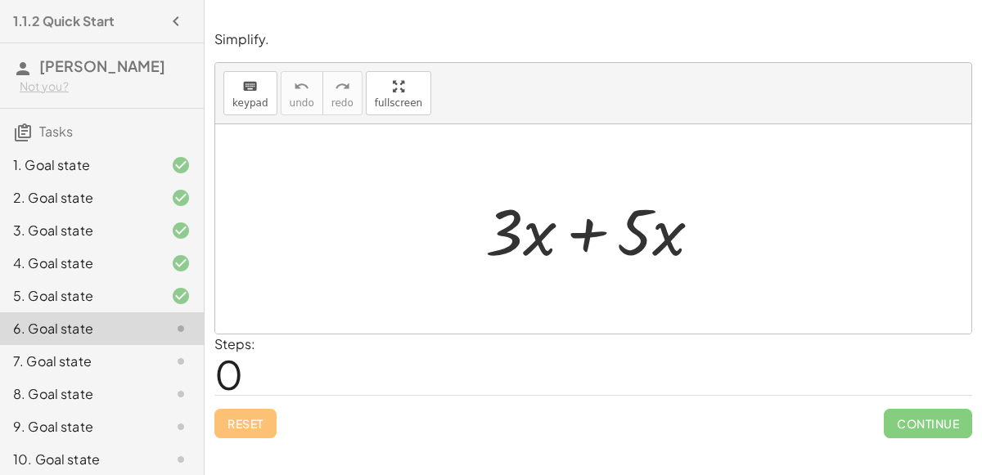
click at [569, 225] on div at bounding box center [600, 229] width 246 height 84
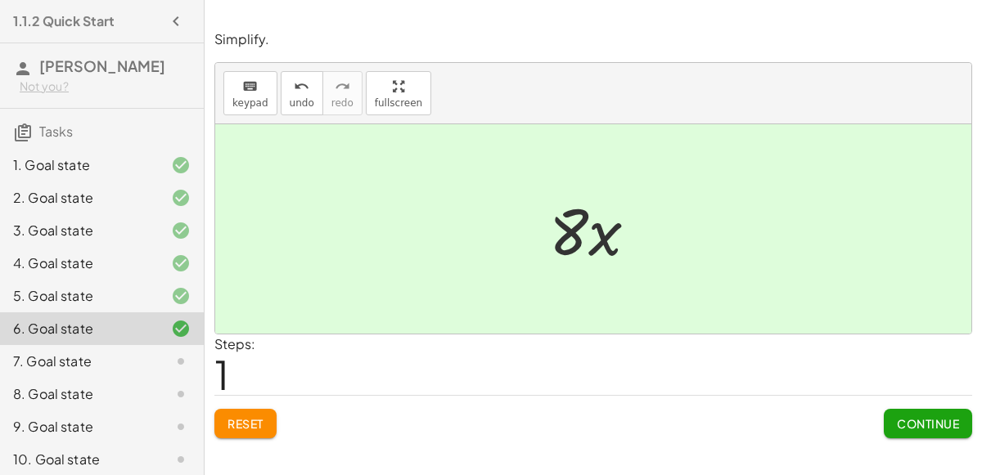
click at [897, 436] on button "Continue" at bounding box center [927, 423] width 88 height 29
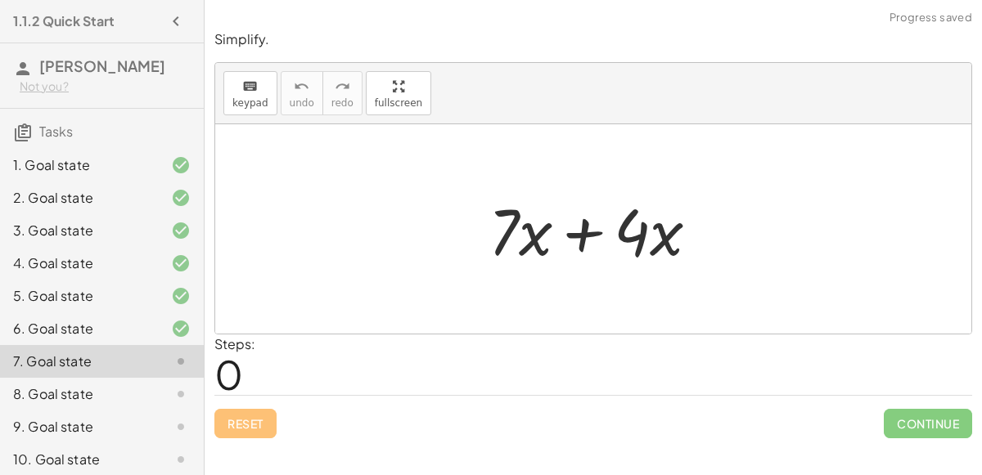
click at [586, 232] on div at bounding box center [600, 229] width 240 height 84
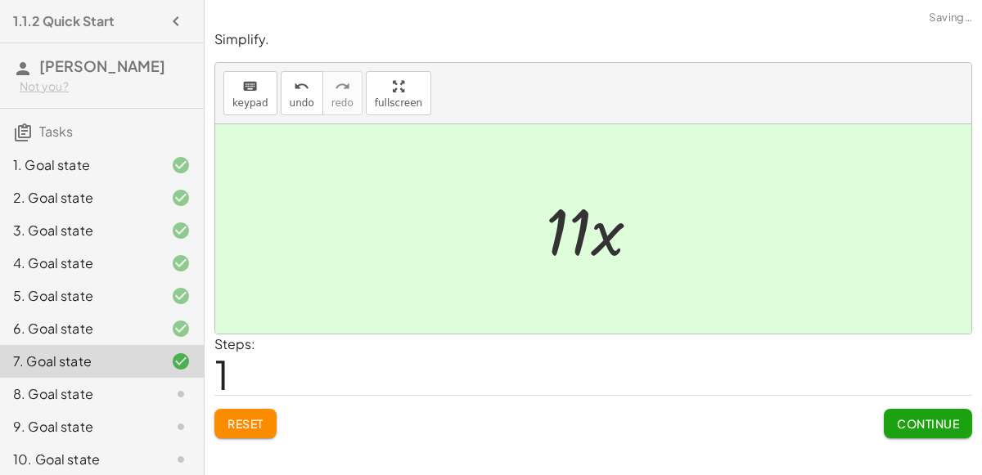
click at [923, 406] on div "Continue" at bounding box center [927, 417] width 88 height 43
click at [924, 422] on span "Continue" at bounding box center [928, 423] width 62 height 15
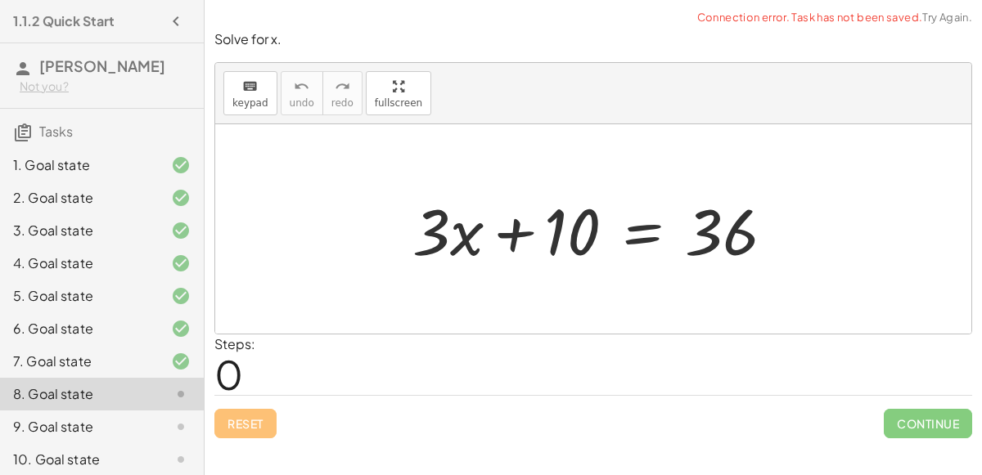
click at [524, 230] on div at bounding box center [599, 229] width 391 height 84
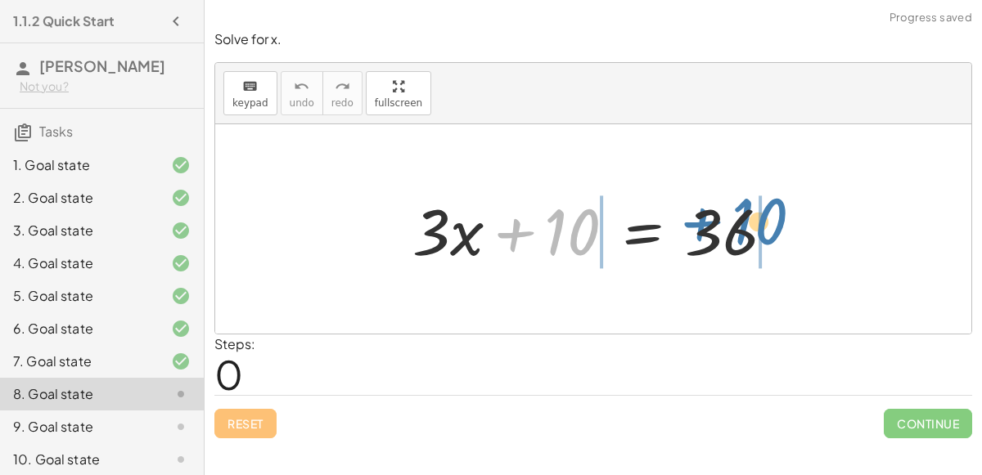
drag, startPoint x: 586, startPoint y: 232, endPoint x: 780, endPoint y: 222, distance: 194.2
click at [780, 222] on div at bounding box center [599, 229] width 391 height 84
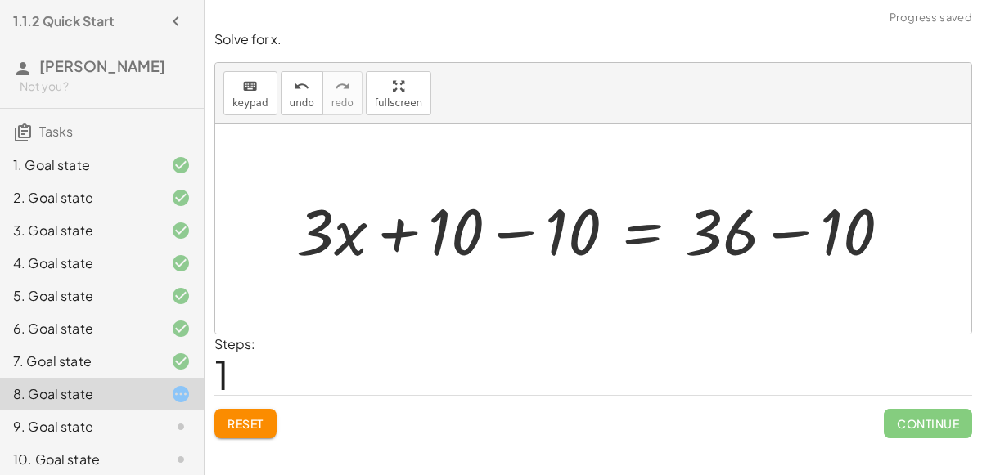
click at [524, 228] on div at bounding box center [600, 229] width 624 height 84
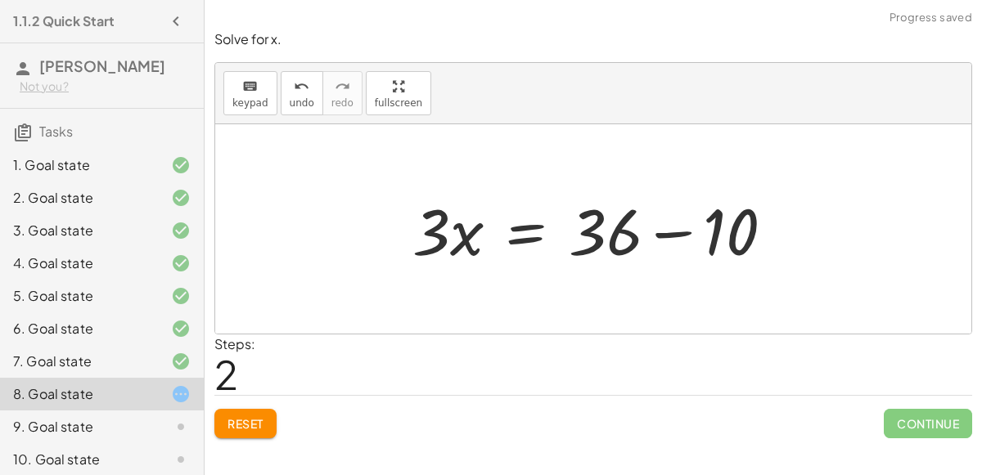
click at [678, 230] on div at bounding box center [599, 229] width 391 height 84
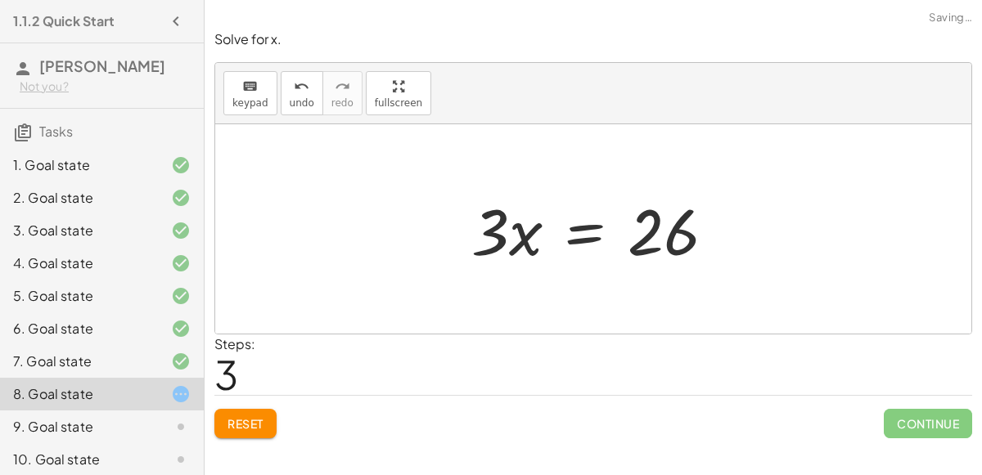
click at [589, 233] on div at bounding box center [599, 229] width 273 height 84
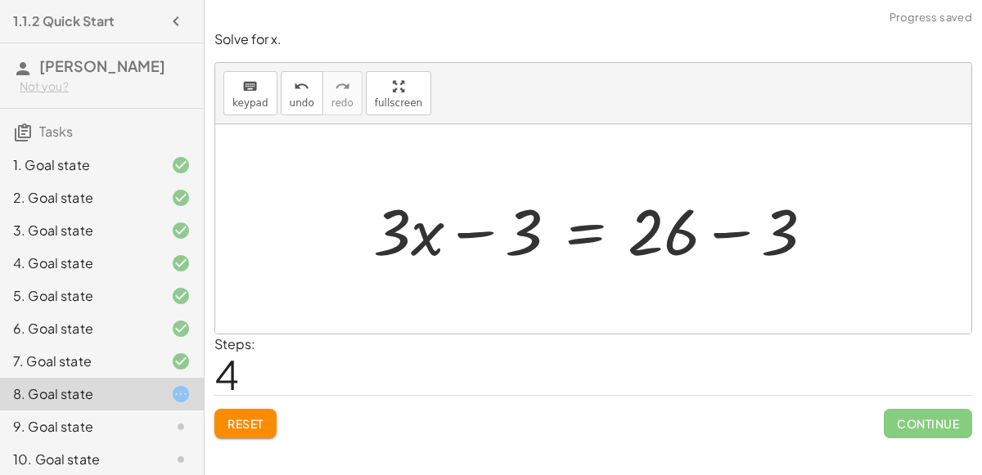
click at [472, 232] on div at bounding box center [600, 229] width 470 height 84
click at [249, 430] on button "Reset" at bounding box center [245, 423] width 62 height 29
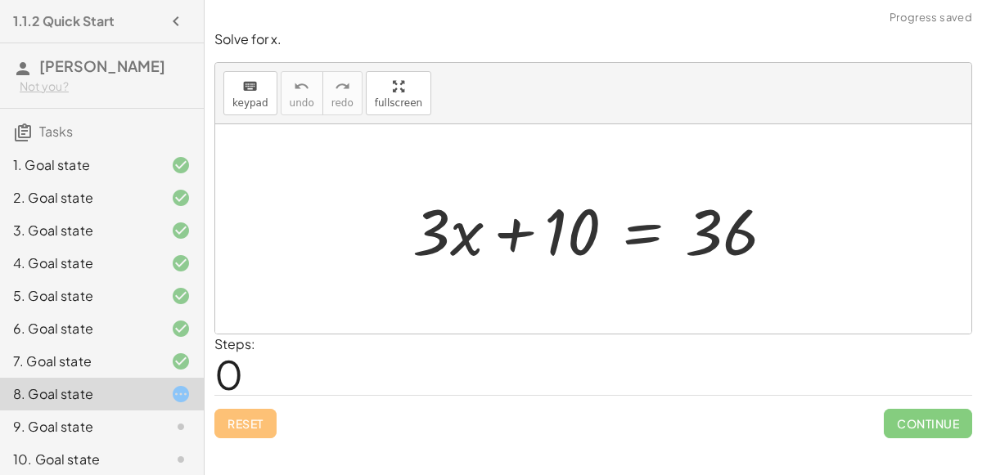
click at [520, 232] on div at bounding box center [599, 229] width 391 height 84
click at [628, 244] on div at bounding box center [599, 229] width 391 height 84
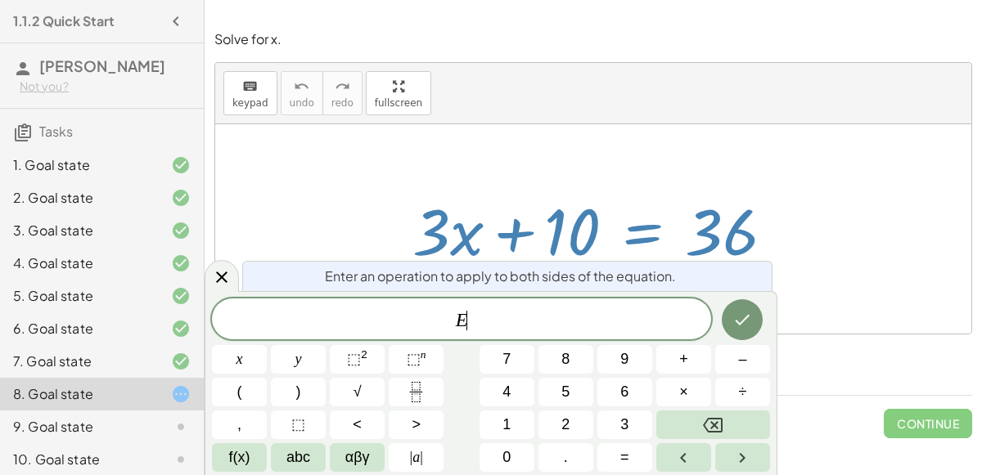
click at [496, 124] on div at bounding box center [593, 228] width 756 height 209
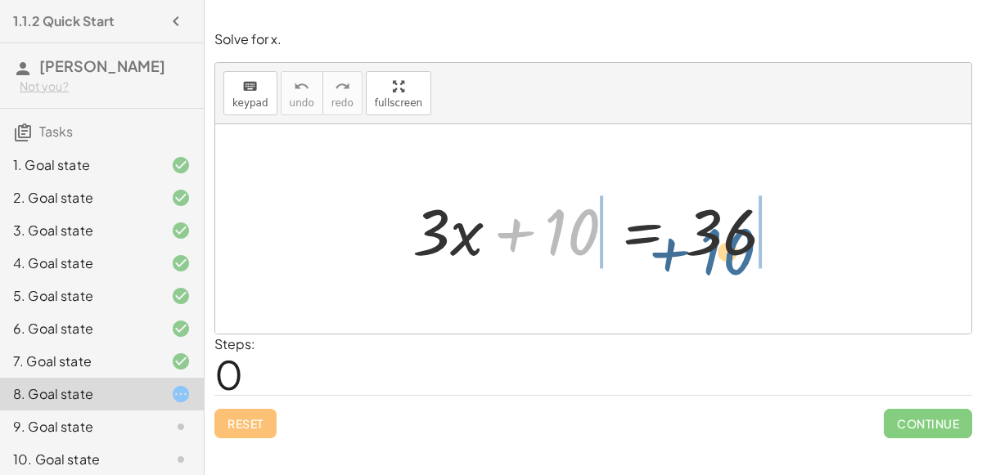
drag, startPoint x: 558, startPoint y: 224, endPoint x: 717, endPoint y: 240, distance: 159.5
click at [717, 240] on div at bounding box center [599, 229] width 391 height 84
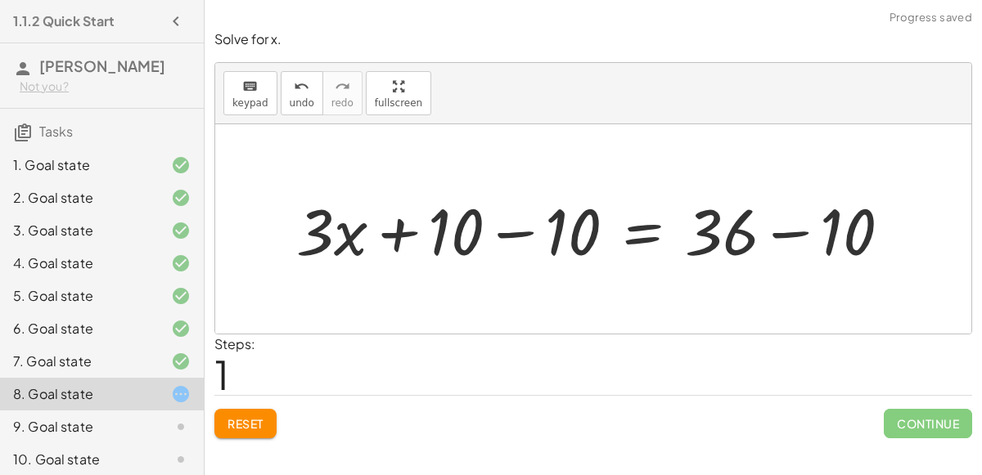
click at [528, 230] on div at bounding box center [600, 229] width 624 height 84
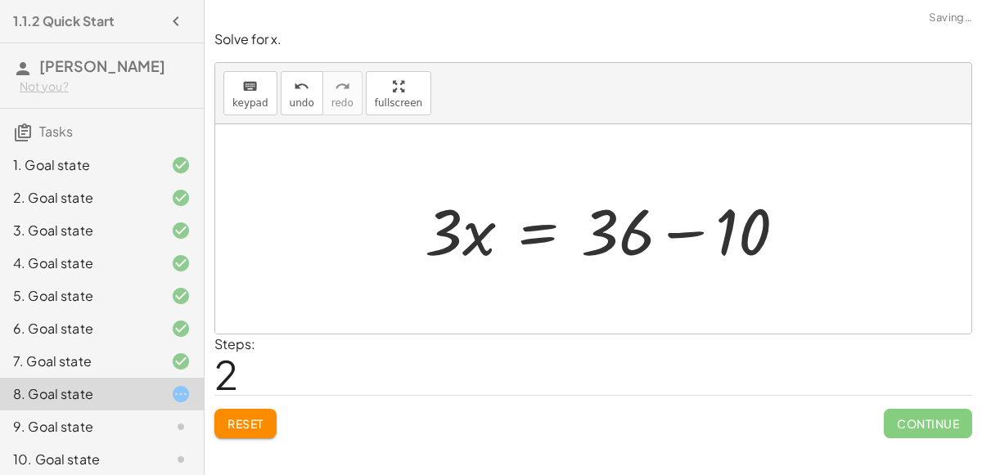
click at [788, 229] on div at bounding box center [611, 229] width 391 height 84
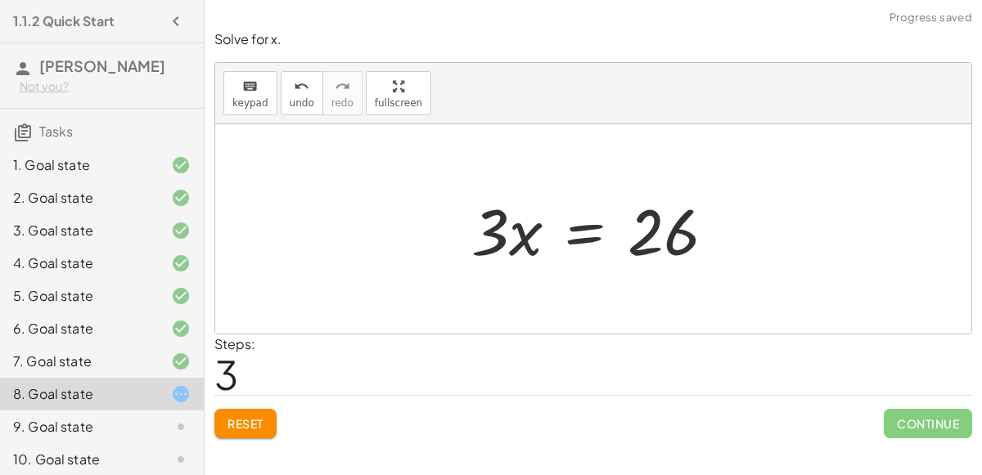
click at [567, 227] on div at bounding box center [599, 229] width 273 height 84
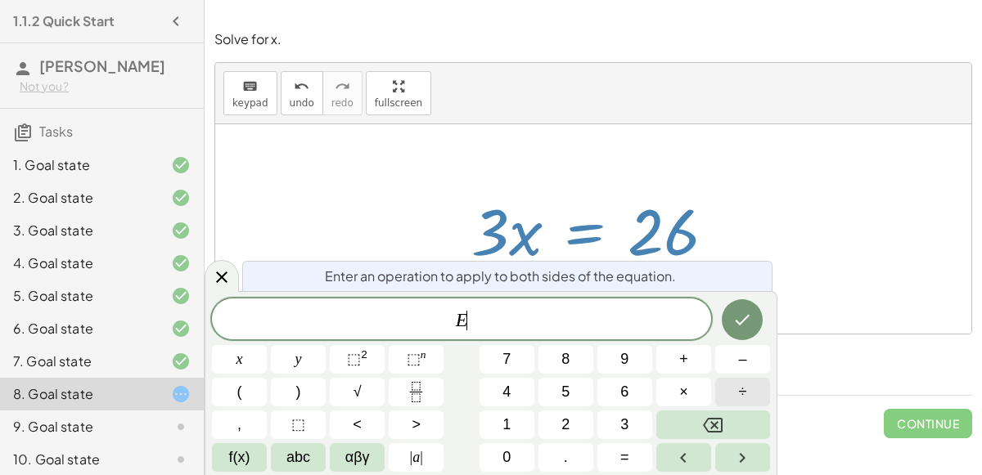
click at [739, 383] on span "÷" at bounding box center [743, 392] width 8 height 22
click at [738, 366] on span "–" at bounding box center [742, 359] width 8 height 22
click at [728, 415] on button "Backspace" at bounding box center [713, 425] width 114 height 29
click at [615, 421] on button "3" at bounding box center [624, 425] width 55 height 29
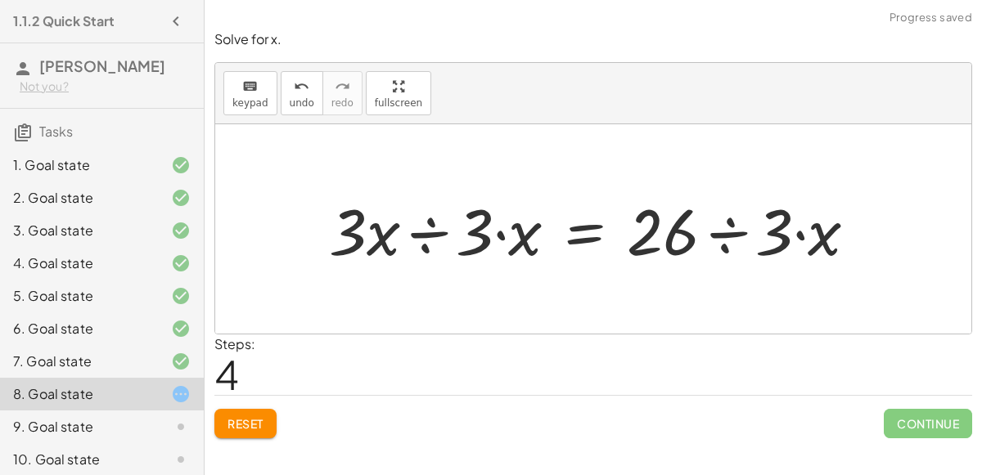
click at [432, 227] on div at bounding box center [600, 229] width 558 height 84
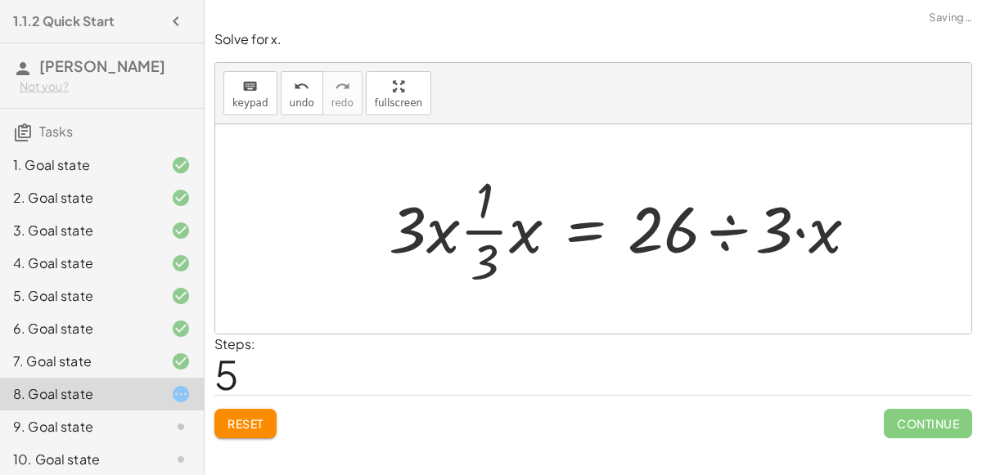
click at [497, 232] on div at bounding box center [629, 229] width 498 height 126
click at [492, 231] on div at bounding box center [629, 229] width 498 height 126
click at [510, 236] on div at bounding box center [629, 229] width 498 height 126
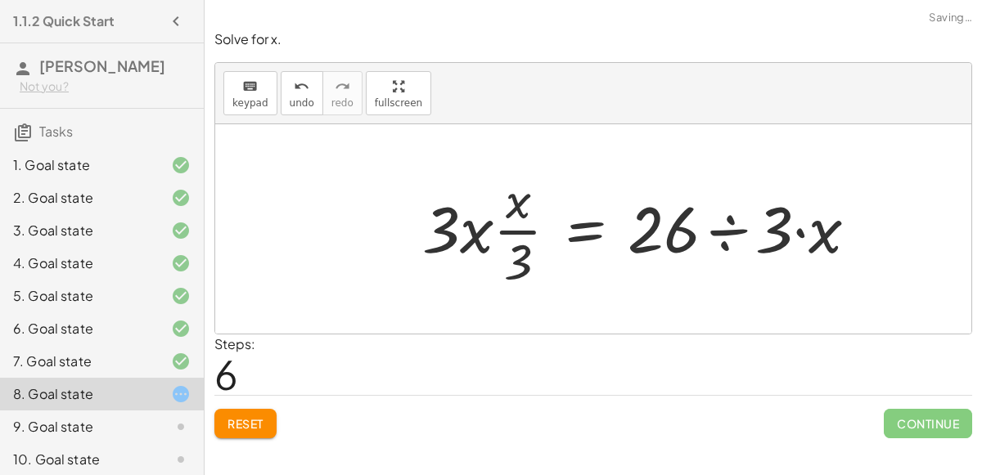
click at [512, 230] on div at bounding box center [646, 229] width 465 height 126
click at [465, 235] on div at bounding box center [646, 229] width 465 height 126
click at [493, 229] on div at bounding box center [646, 229] width 465 height 126
click at [281, 106] on button "undo undo" at bounding box center [302, 93] width 43 height 44
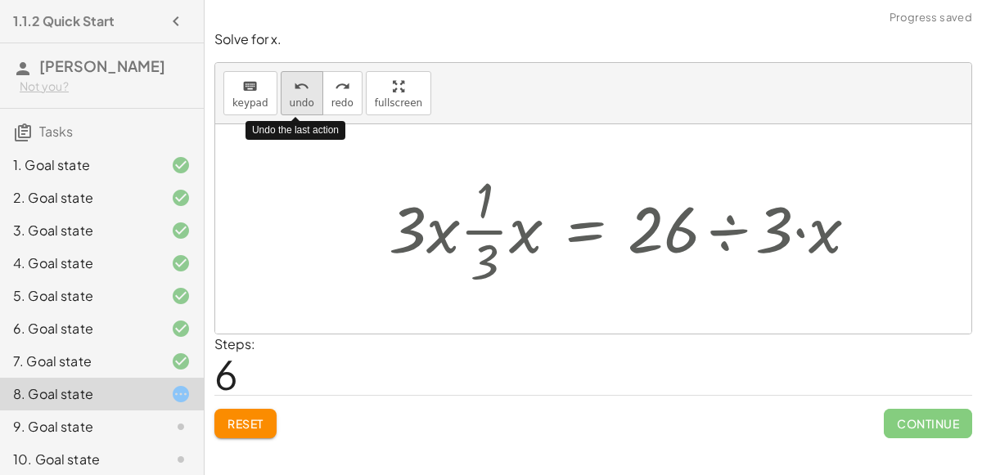
click at [281, 106] on button "undo undo" at bounding box center [302, 93] width 43 height 44
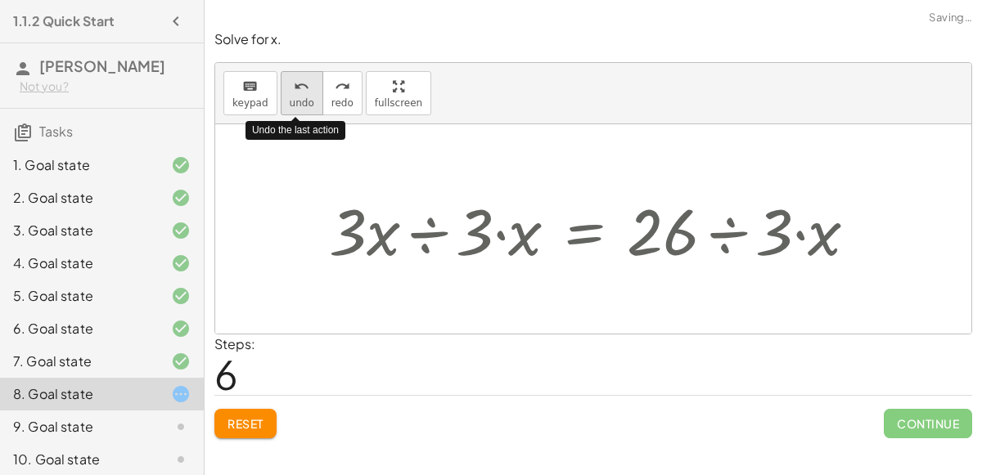
click at [281, 106] on button "undo undo" at bounding box center [302, 93] width 43 height 44
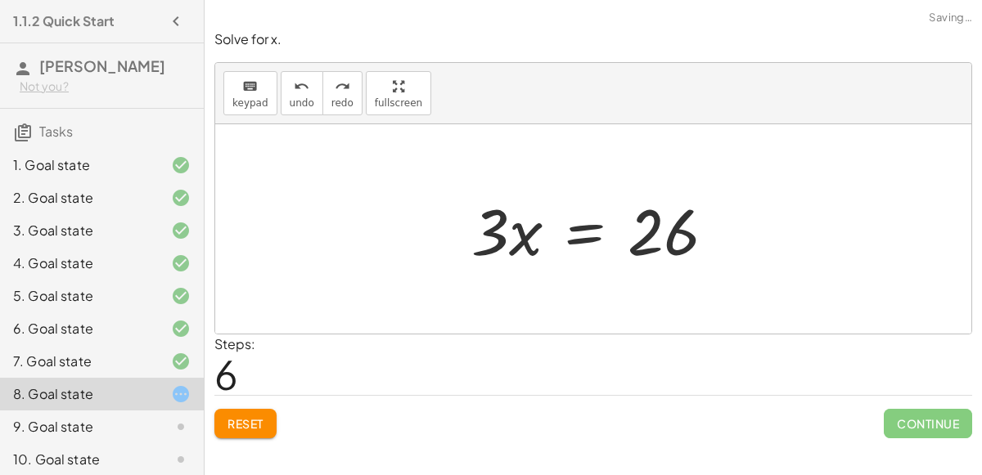
click at [587, 226] on div at bounding box center [599, 229] width 273 height 84
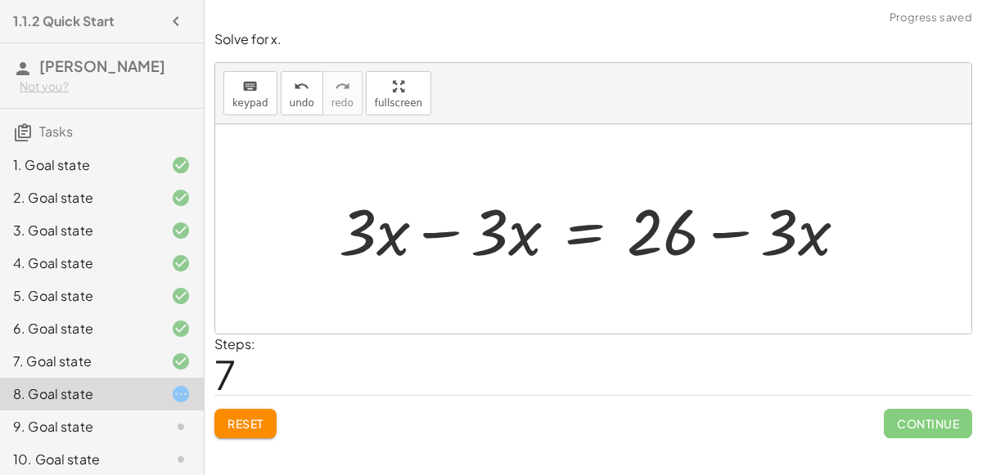
click at [435, 232] on div at bounding box center [598, 229] width 537 height 84
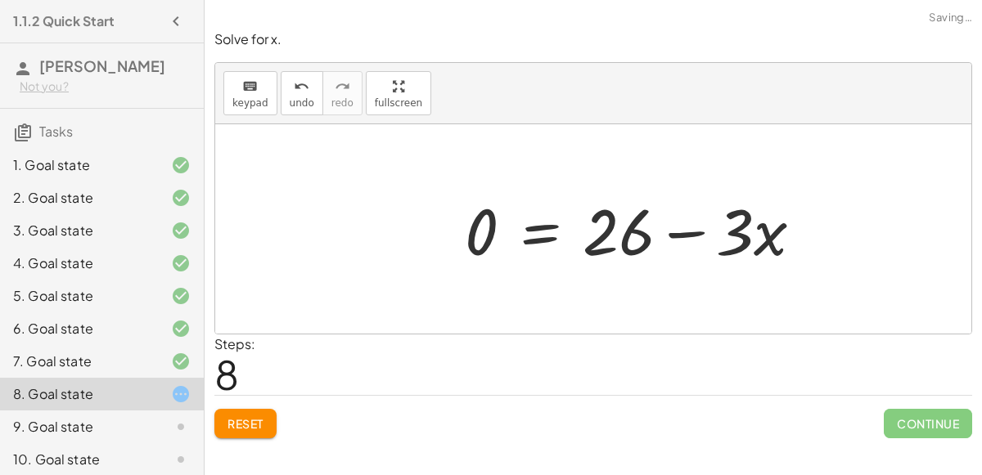
click at [731, 232] on div at bounding box center [639, 229] width 367 height 84
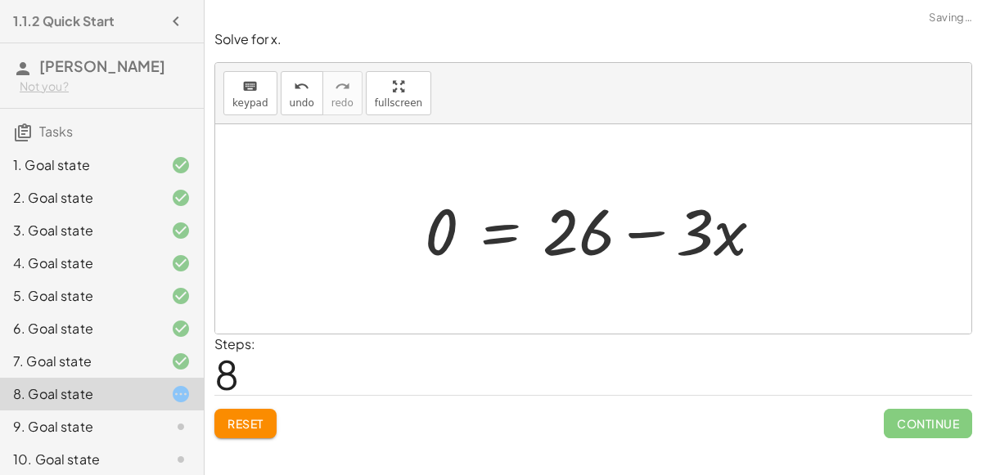
click at [437, 243] on div at bounding box center [599, 229] width 367 height 84
click at [294, 82] on icon "undo" at bounding box center [302, 87] width 16 height 20
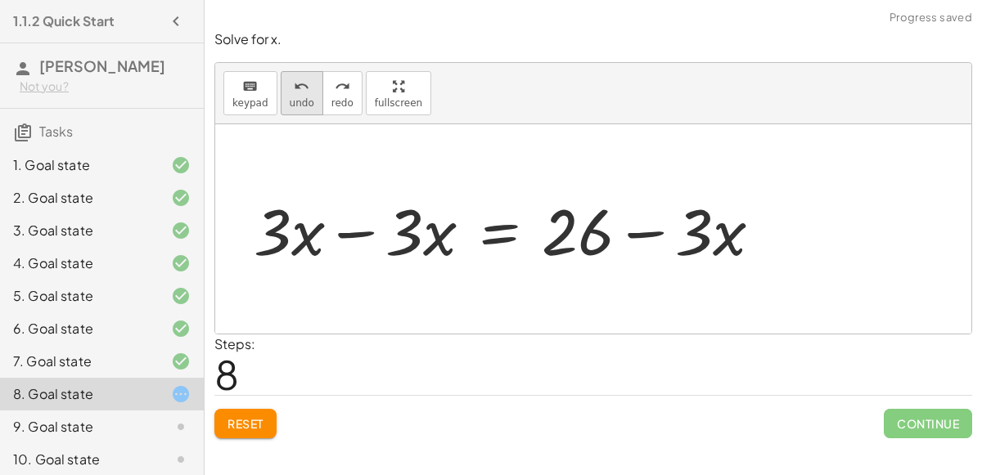
click at [295, 110] on button "undo undo" at bounding box center [302, 93] width 43 height 44
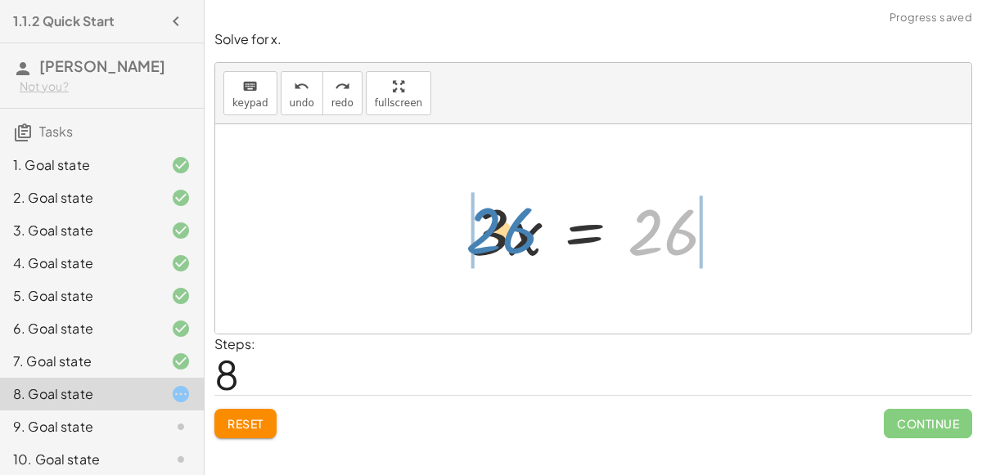
drag, startPoint x: 650, startPoint y: 234, endPoint x: 488, endPoint y: 232, distance: 162.0
click at [488, 232] on div at bounding box center [599, 229] width 273 height 84
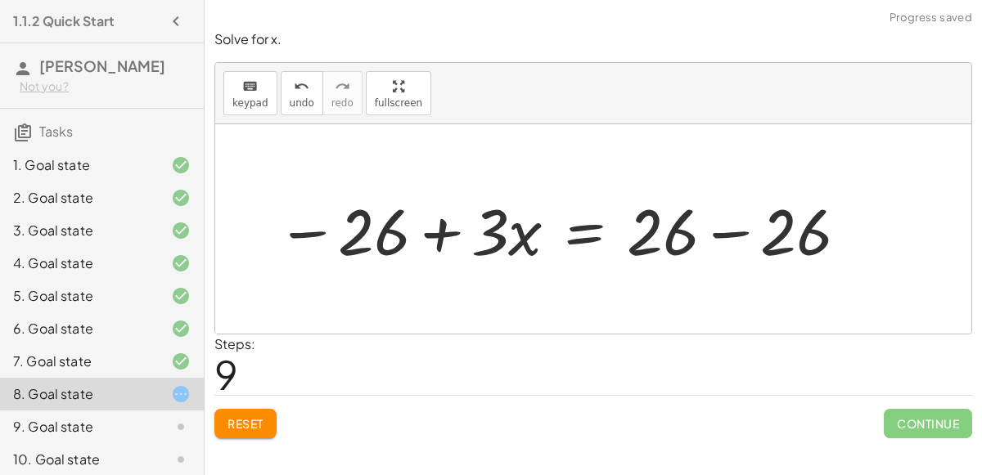
click at [315, 232] on div at bounding box center [563, 229] width 591 height 84
click at [433, 240] on div at bounding box center [563, 229] width 591 height 84
click at [290, 102] on span "undo" at bounding box center [302, 102] width 25 height 11
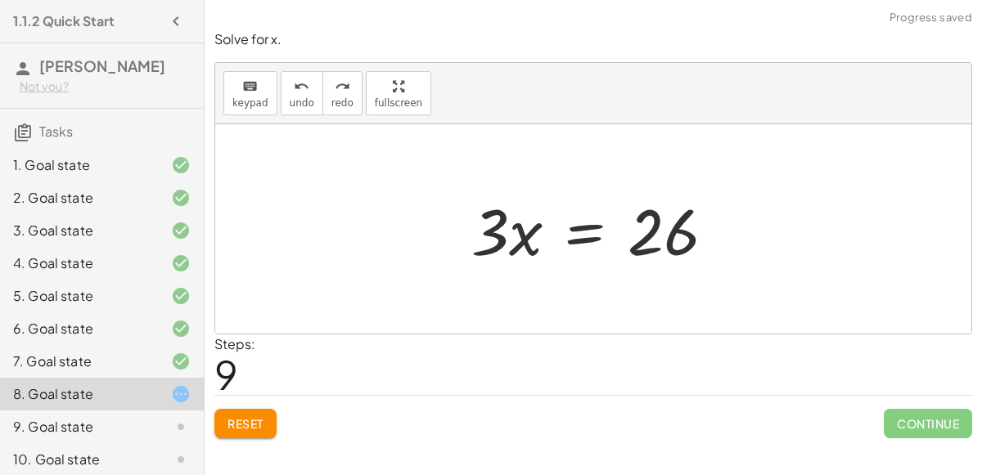
click at [592, 233] on div at bounding box center [599, 229] width 273 height 84
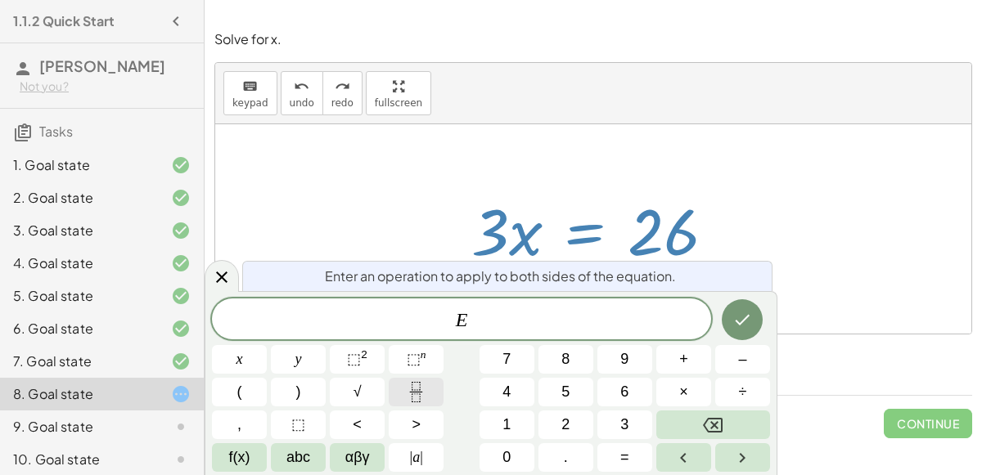
click at [413, 395] on icon "Fraction" at bounding box center [416, 392] width 20 height 20
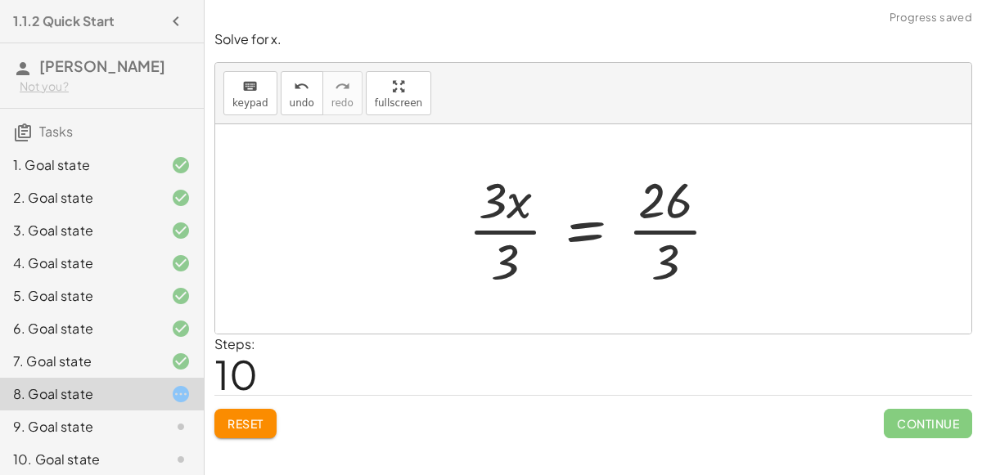
click at [521, 225] on div at bounding box center [600, 229] width 280 height 126
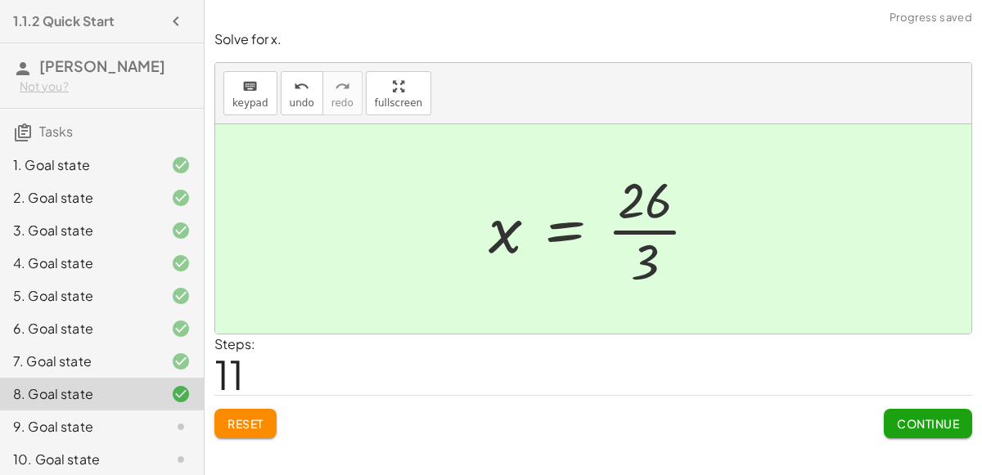
click at [950, 410] on button "Continue" at bounding box center [927, 423] width 88 height 29
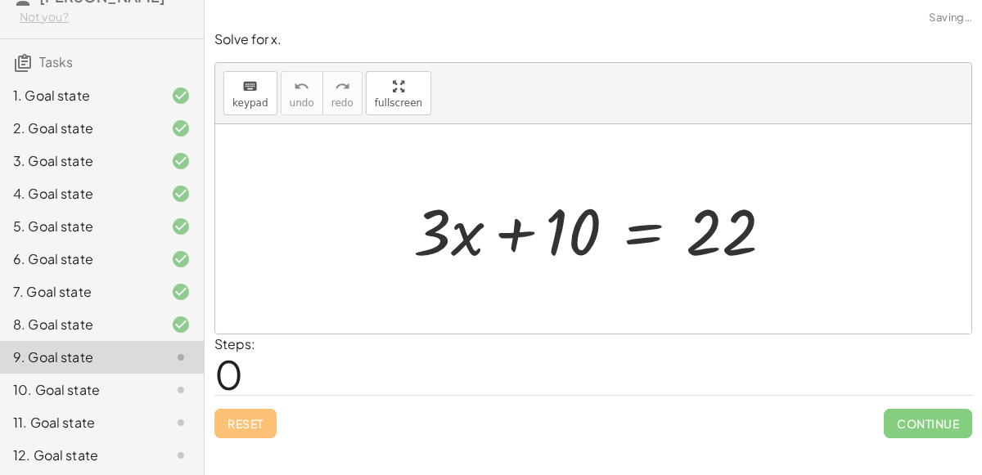
scroll to position [71, 0]
click at [524, 226] on div at bounding box center [599, 229] width 389 height 84
click at [564, 233] on div at bounding box center [599, 229] width 389 height 84
click at [451, 241] on div at bounding box center [599, 229] width 389 height 84
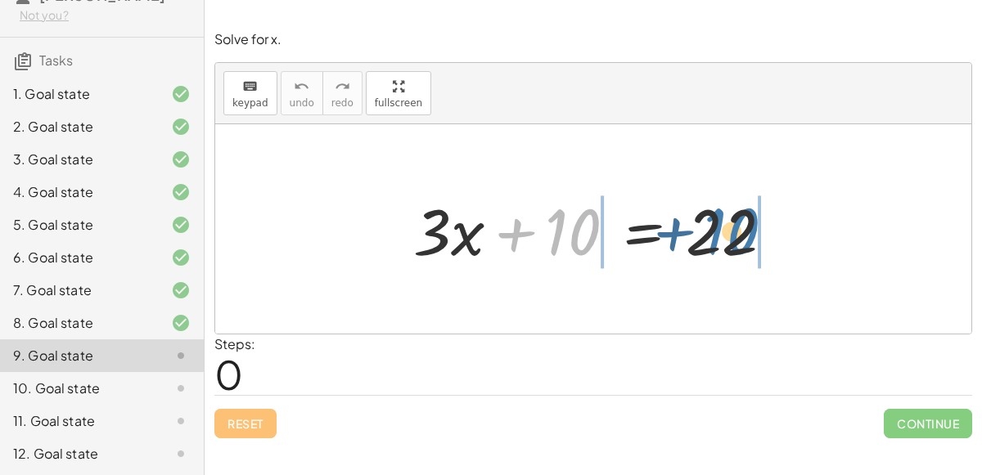
drag, startPoint x: 560, startPoint y: 224, endPoint x: 721, endPoint y: 223, distance: 161.2
click at [721, 223] on div at bounding box center [599, 229] width 389 height 84
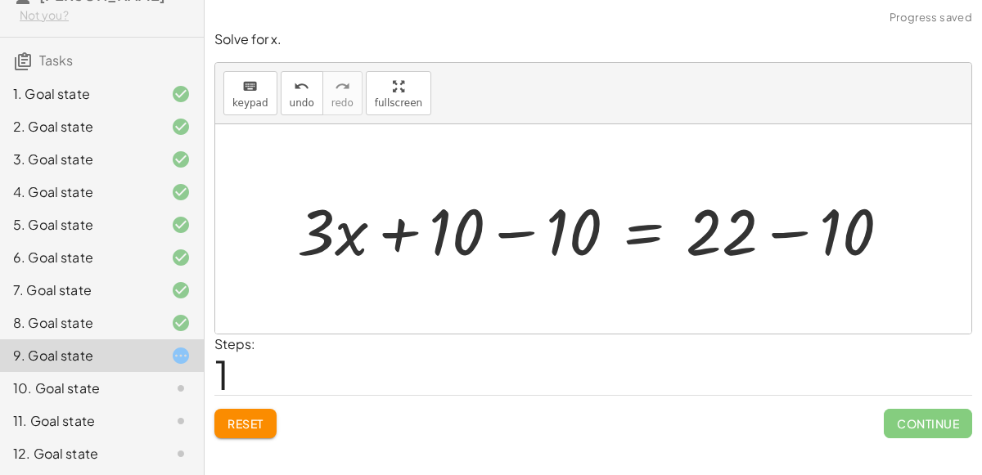
click at [517, 231] on div at bounding box center [600, 229] width 623 height 84
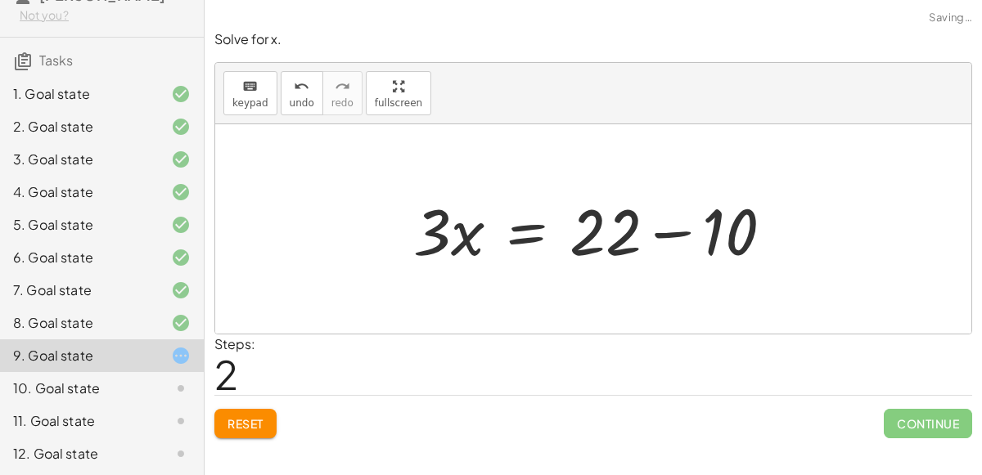
click at [672, 231] on div at bounding box center [599, 229] width 389 height 84
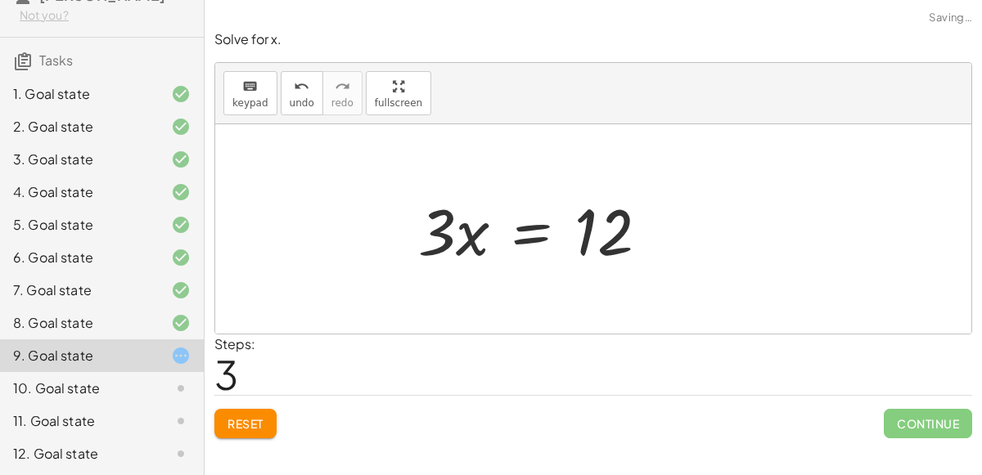
click at [523, 232] on div at bounding box center [539, 229] width 259 height 84
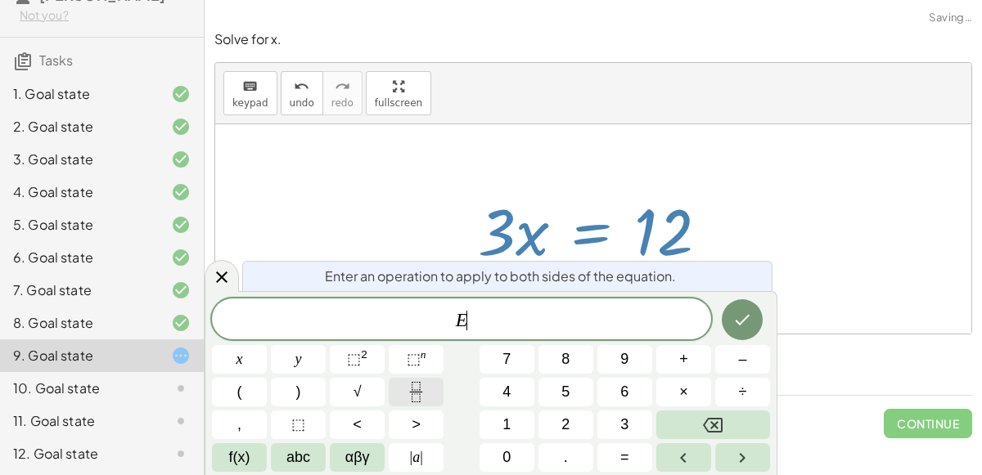
click at [405, 397] on button "Fraction" at bounding box center [416, 392] width 55 height 29
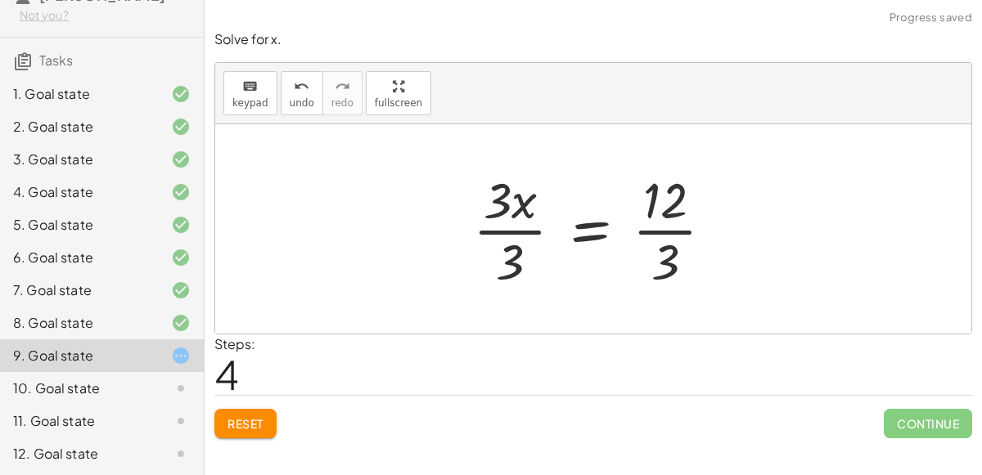
click at [643, 229] on div at bounding box center [600, 229] width 270 height 126
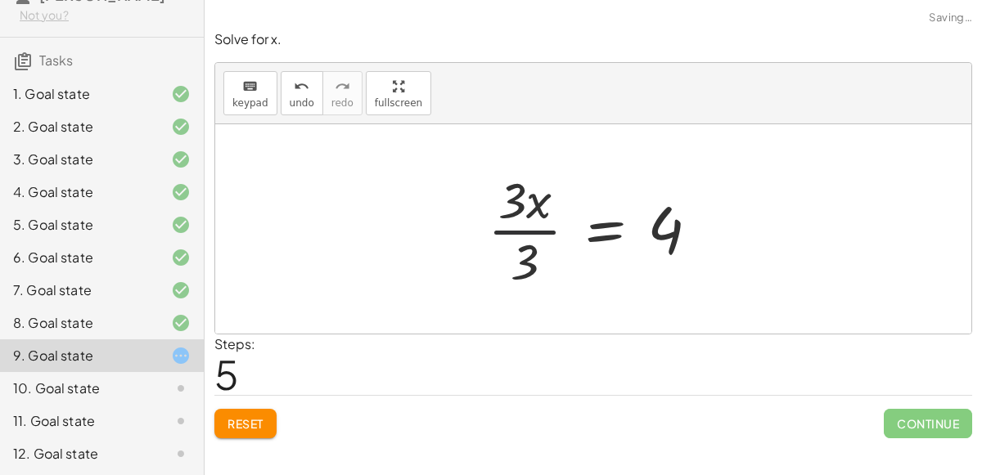
click at [516, 235] on div at bounding box center [599, 229] width 240 height 126
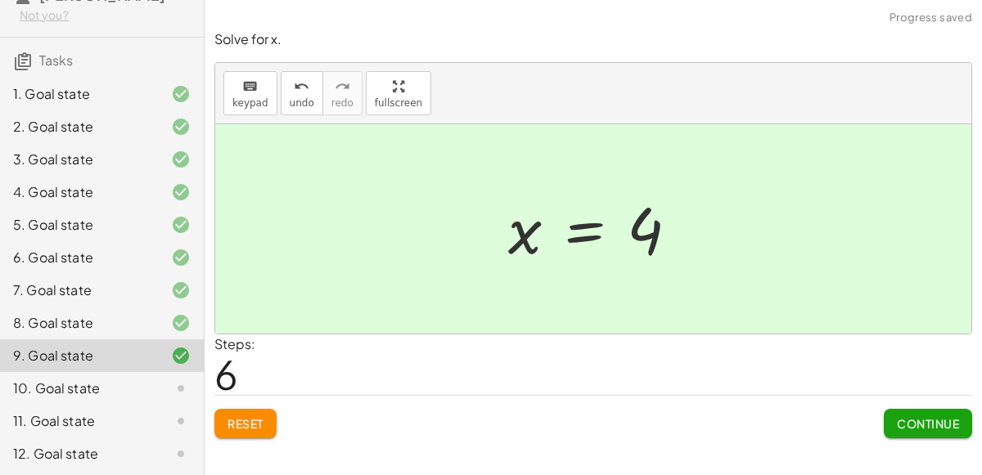
click at [953, 429] on button "Continue" at bounding box center [927, 423] width 88 height 29
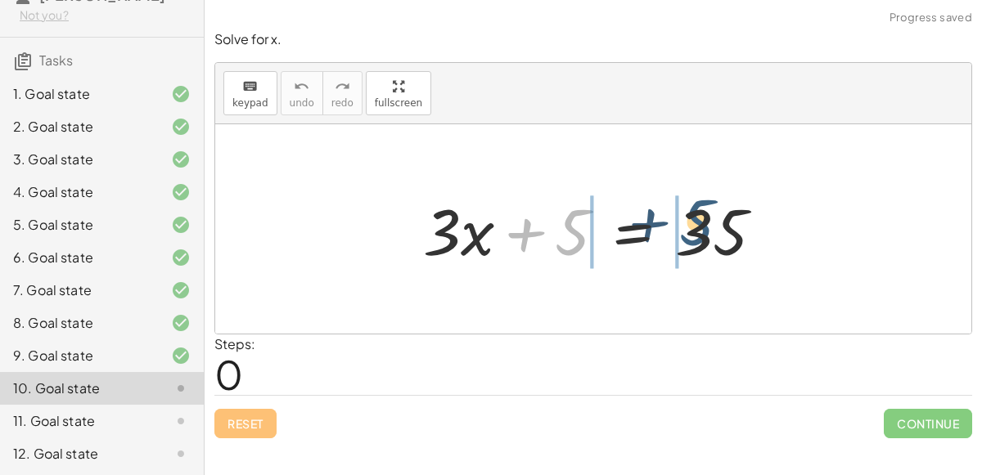
drag, startPoint x: 565, startPoint y: 231, endPoint x: 697, endPoint y: 222, distance: 132.0
click at [697, 222] on div at bounding box center [600, 229] width 370 height 84
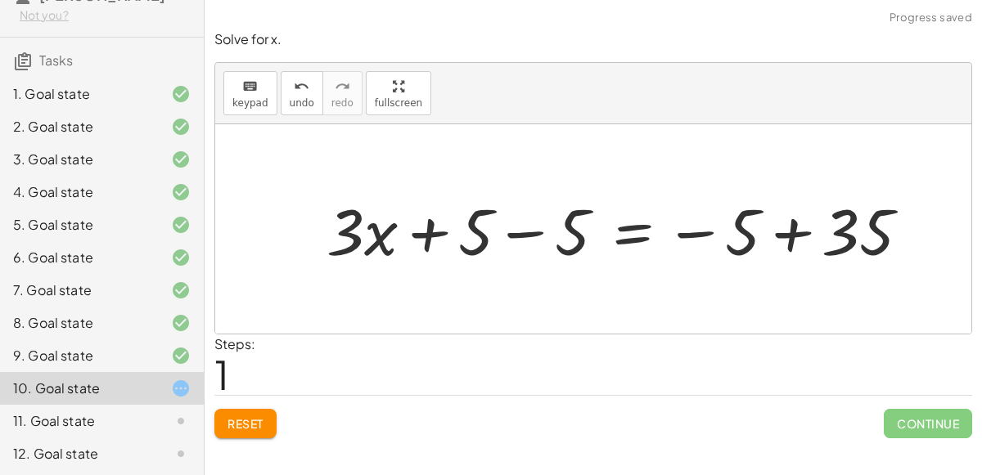
click at [501, 230] on div at bounding box center [624, 229] width 613 height 84
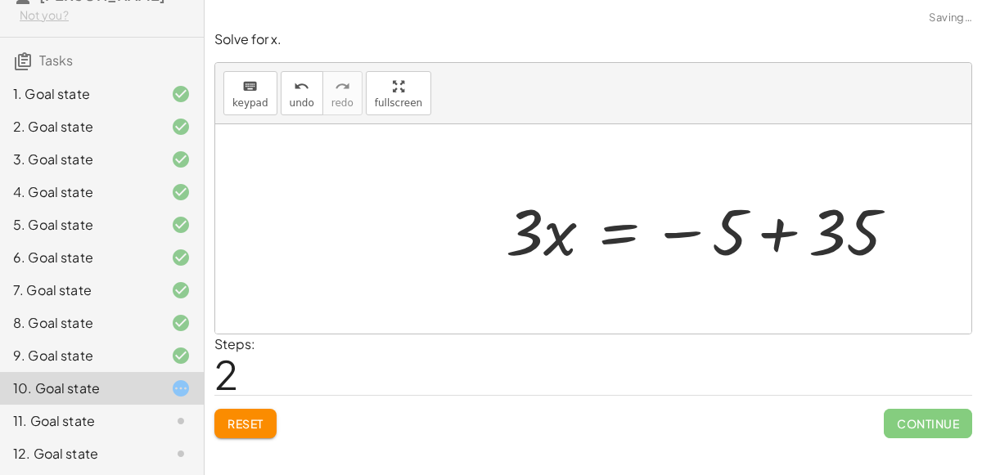
click at [788, 236] on div at bounding box center [707, 229] width 420 height 84
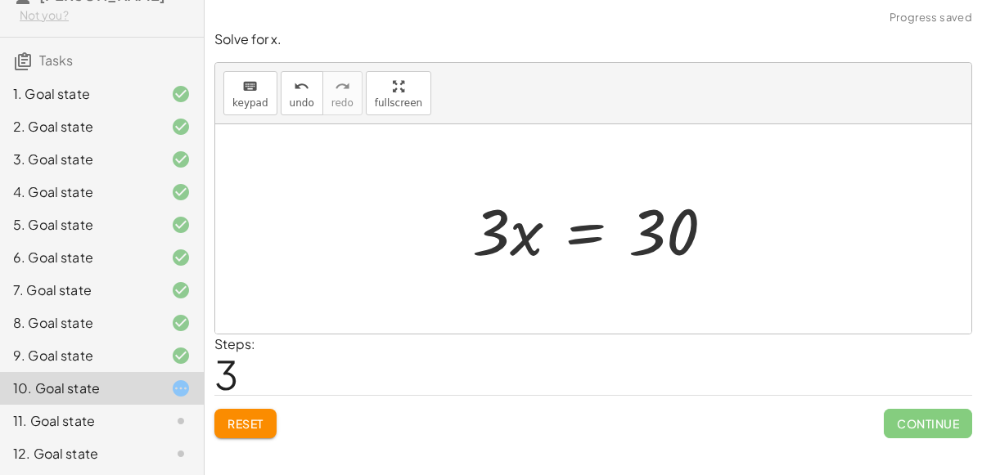
click at [574, 231] on div at bounding box center [599, 229] width 271 height 84
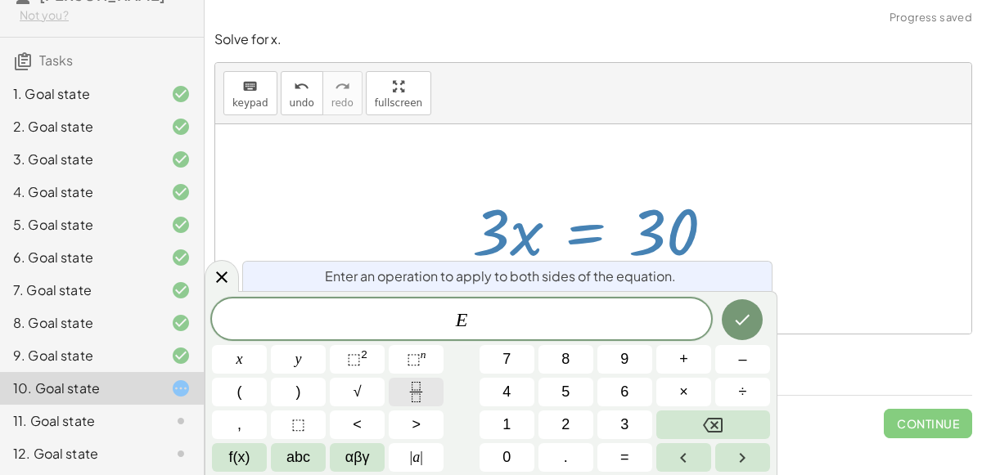
click at [428, 390] on button "Fraction" at bounding box center [416, 392] width 55 height 29
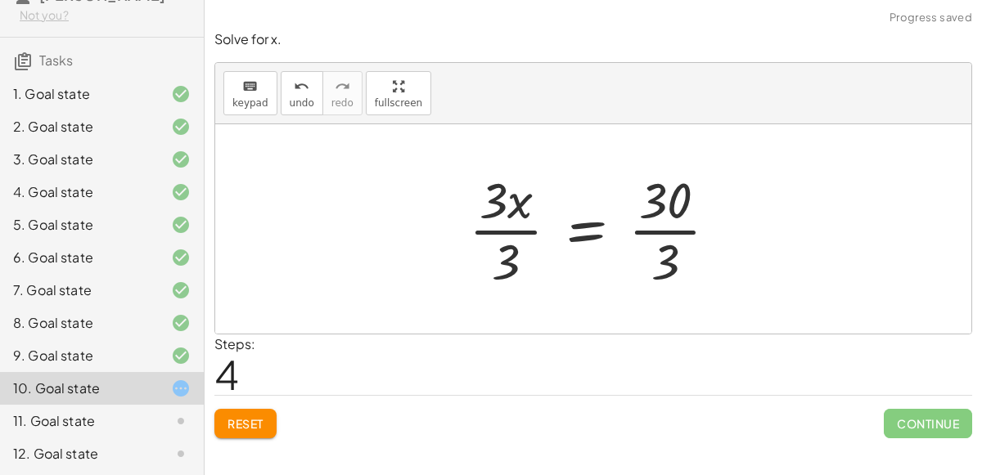
click at [506, 249] on div at bounding box center [600, 229] width 278 height 126
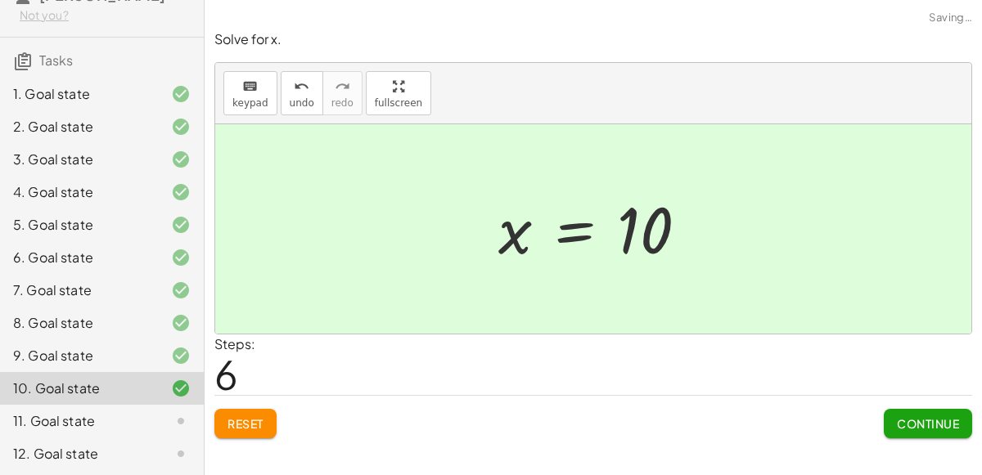
click at [934, 409] on button "Continue" at bounding box center [927, 423] width 88 height 29
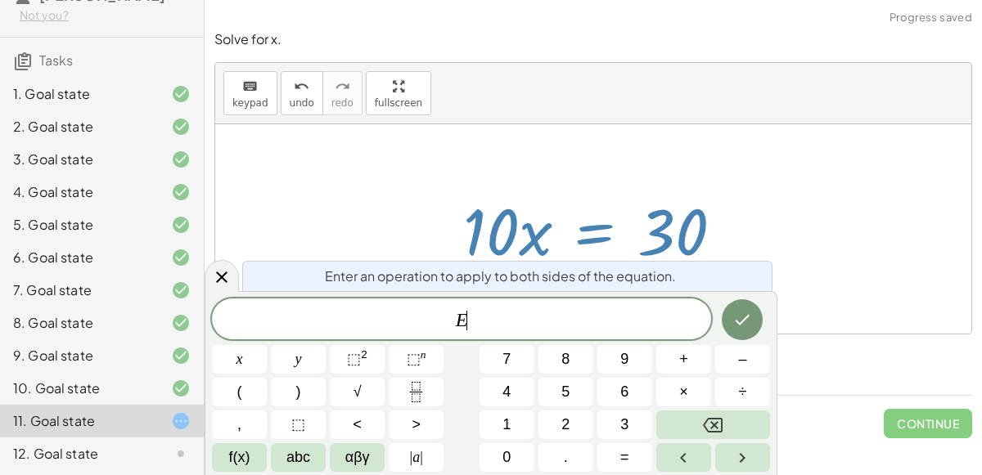
click at [411, 393] on icon "Fraction" at bounding box center [416, 392] width 20 height 20
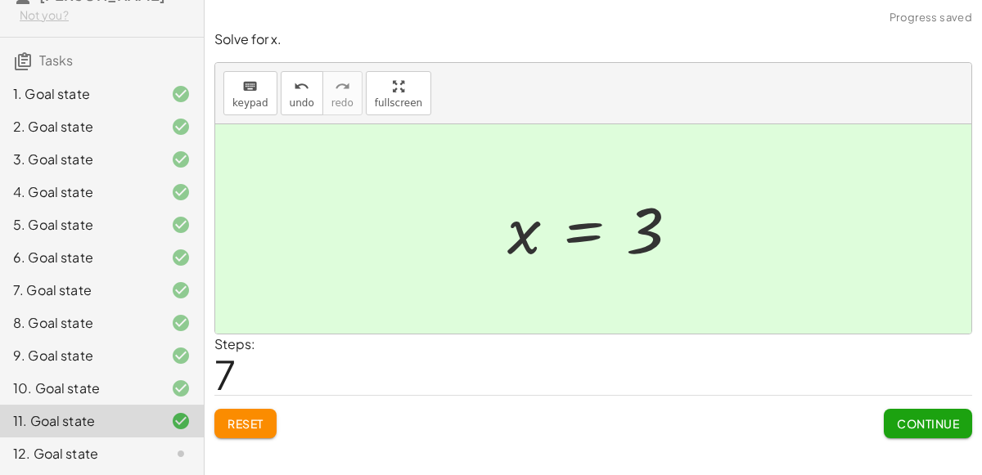
click at [919, 430] on button "Continue" at bounding box center [927, 423] width 88 height 29
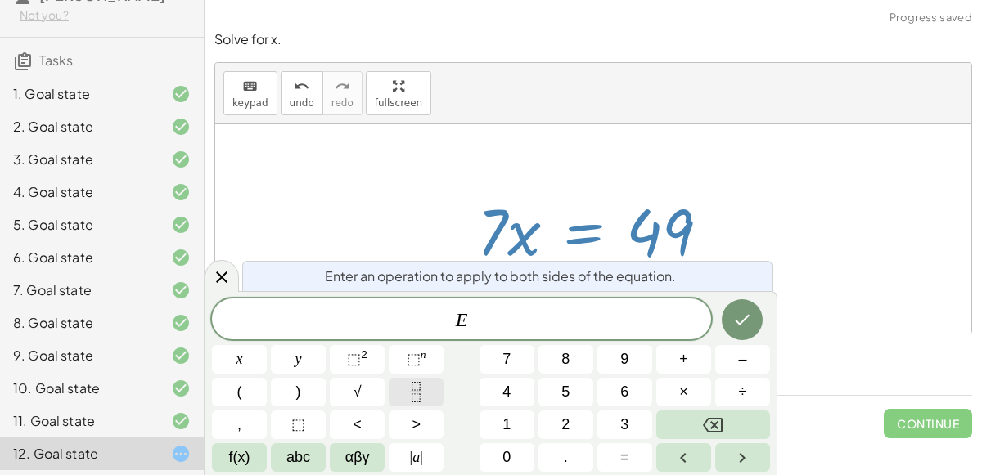
click at [433, 405] on button "Fraction" at bounding box center [416, 392] width 55 height 29
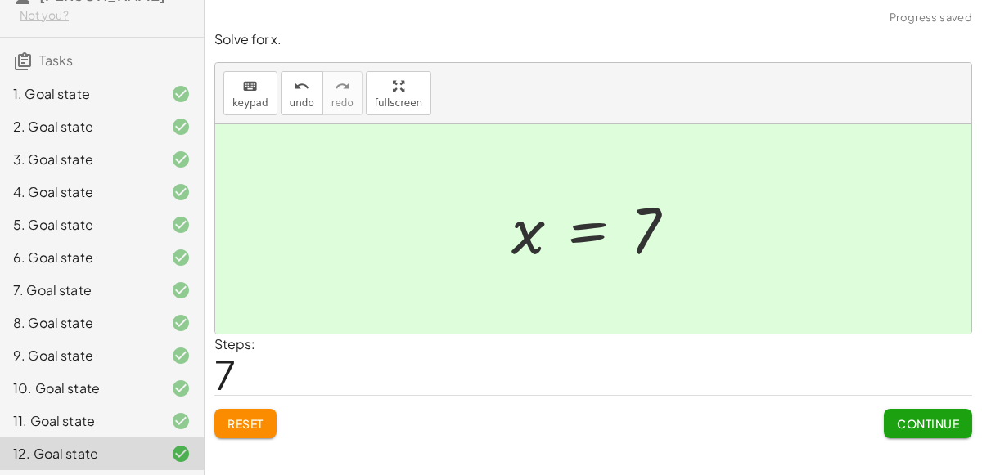
click at [938, 420] on span "Continue" at bounding box center [928, 423] width 62 height 15
